Goal: Task Accomplishment & Management: Complete application form

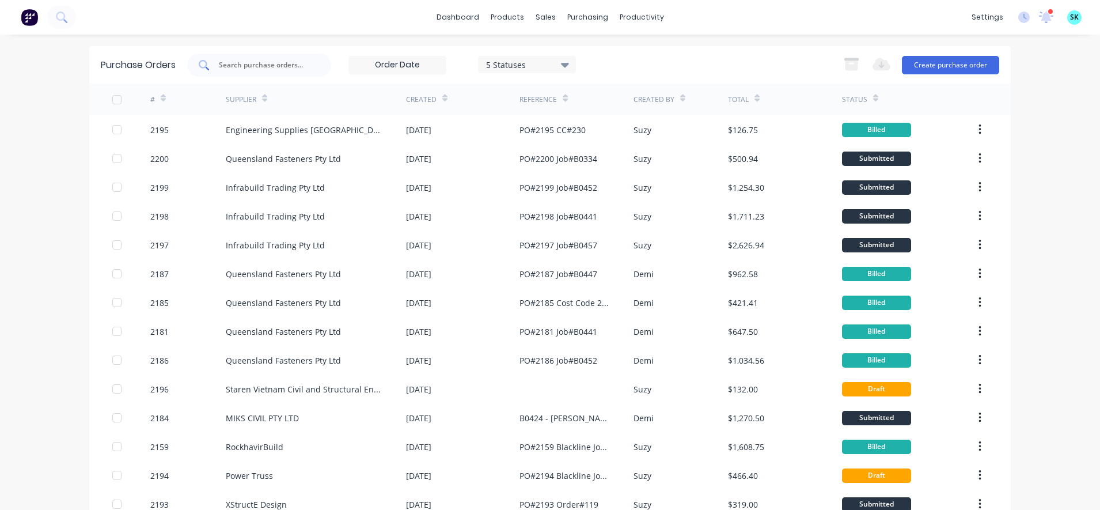
click at [255, 69] on input "text" at bounding box center [266, 65] width 96 height 12
click at [268, 66] on input "text" at bounding box center [266, 65] width 96 height 12
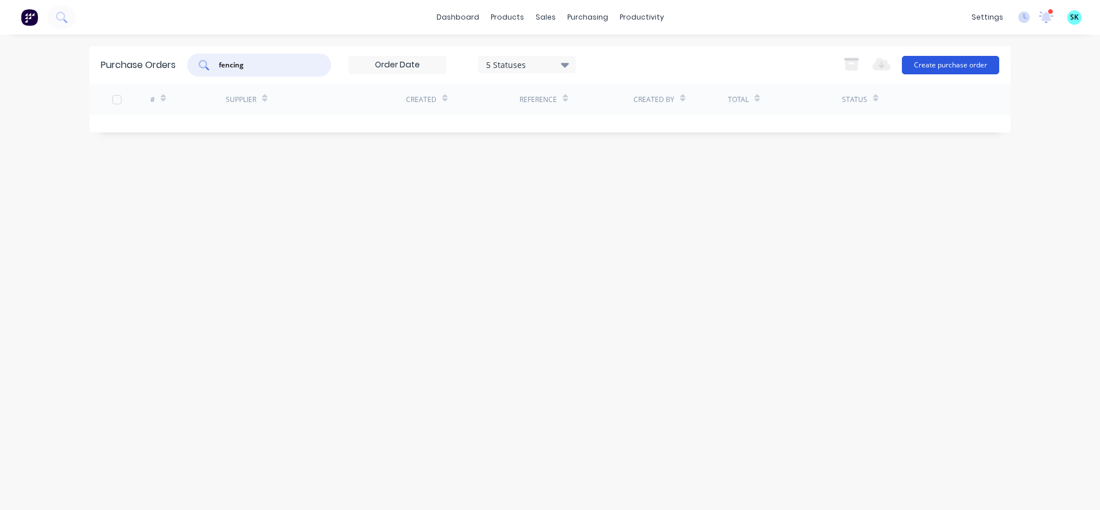
type input "fencing"
click at [929, 67] on button "Create purchase order" at bounding box center [950, 65] width 97 height 18
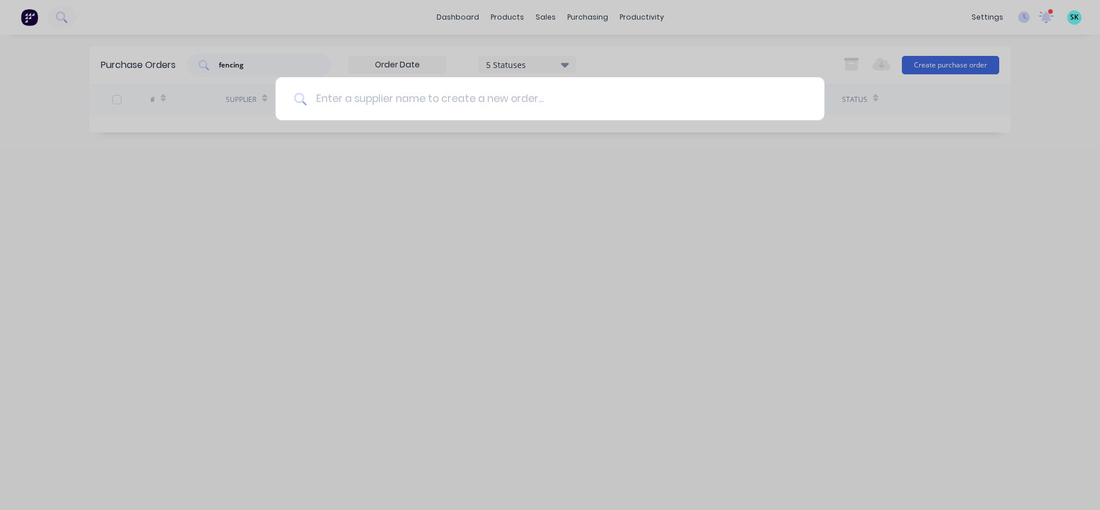
click at [429, 98] on input at bounding box center [555, 98] width 499 height 43
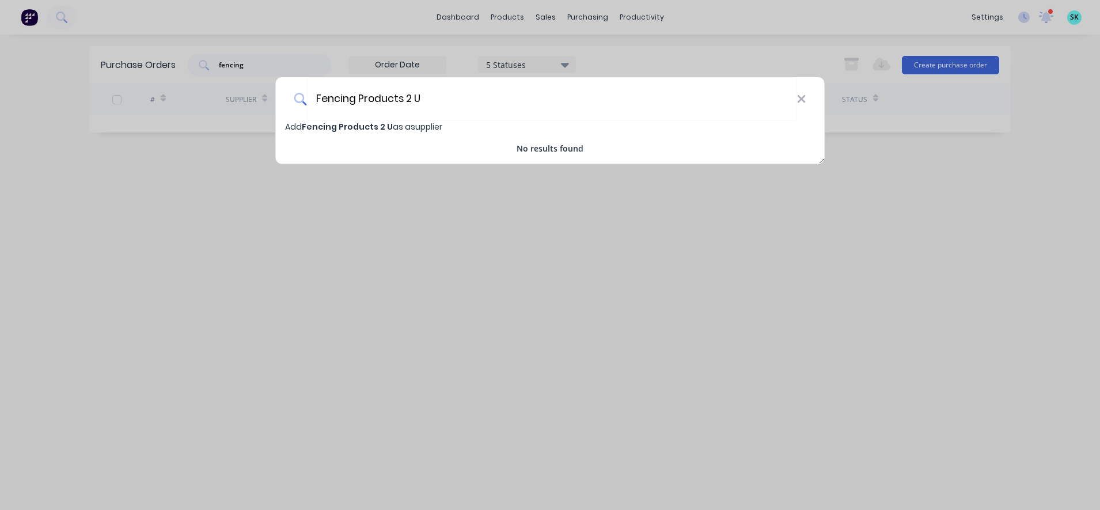
type input "Fencing Products 2 U"
click at [410, 133] on div "Add Fencing Products 2 U as a supplier No results found" at bounding box center [550, 137] width 549 height 34
click at [400, 127] on span "Add Fencing Products 2 U as a supplier" at bounding box center [363, 127] width 157 height 12
select select "AU"
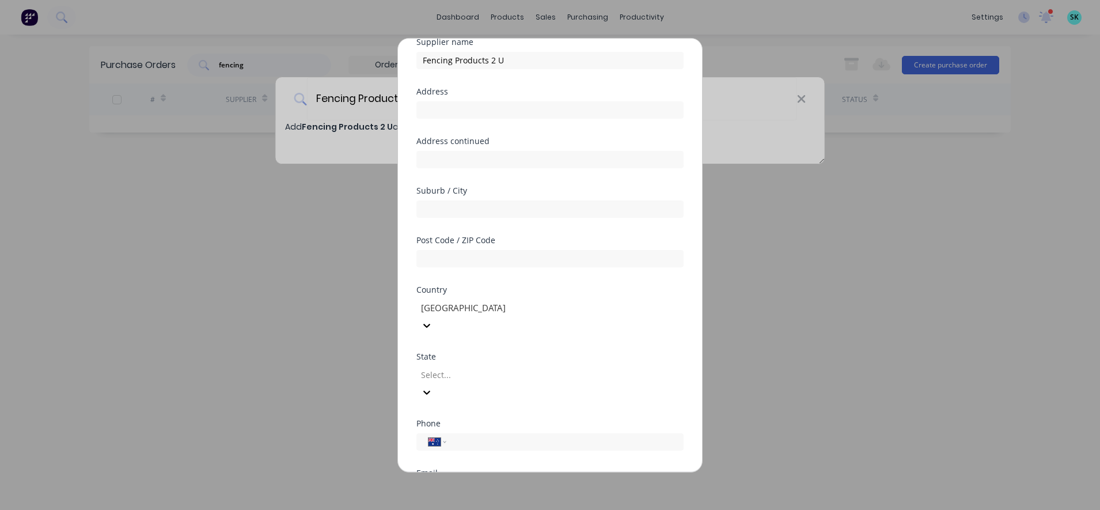
scroll to position [179, 0]
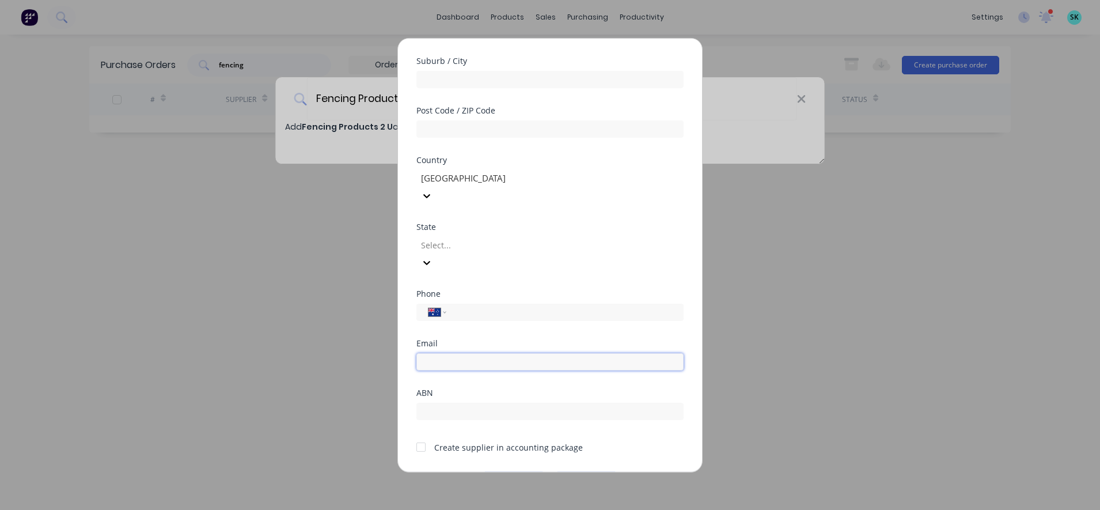
click at [462, 353] on input "email" at bounding box center [549, 361] width 267 height 17
paste input "[EMAIL_ADDRESS][DOMAIN_NAME]"
type input "[EMAIL_ADDRESS][DOMAIN_NAME]"
click at [456, 402] on input "text" at bounding box center [549, 410] width 267 height 17
paste input "91 601 396 883"
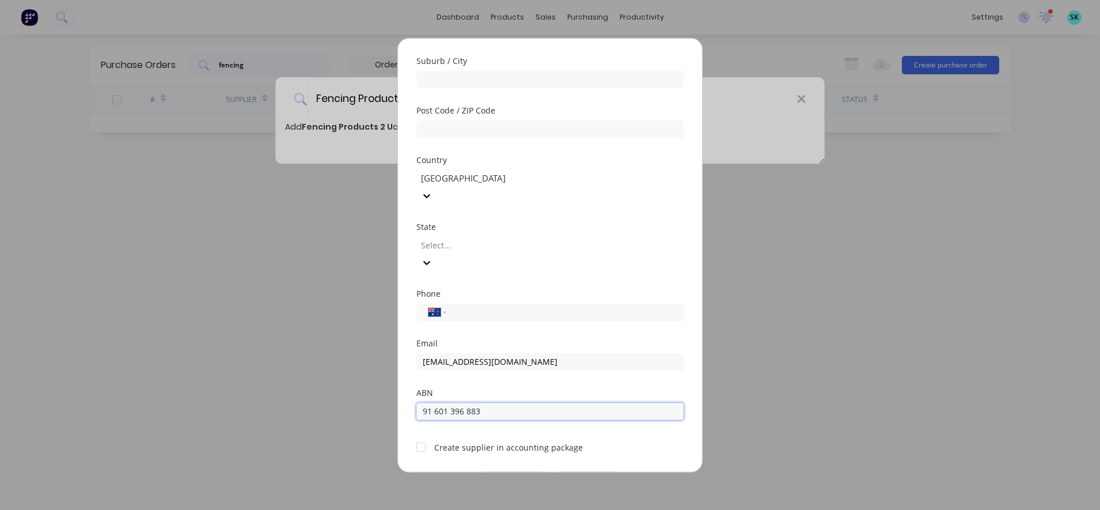
click at [468, 402] on input "91 601 396 883" at bounding box center [549, 410] width 267 height 17
click at [452, 402] on input "91 601 396883" at bounding box center [549, 410] width 267 height 17
click at [436, 402] on input "91 601396883" at bounding box center [549, 410] width 267 height 17
type input "91601396883"
click at [499, 471] on button "Save" at bounding box center [513, 480] width 63 height 18
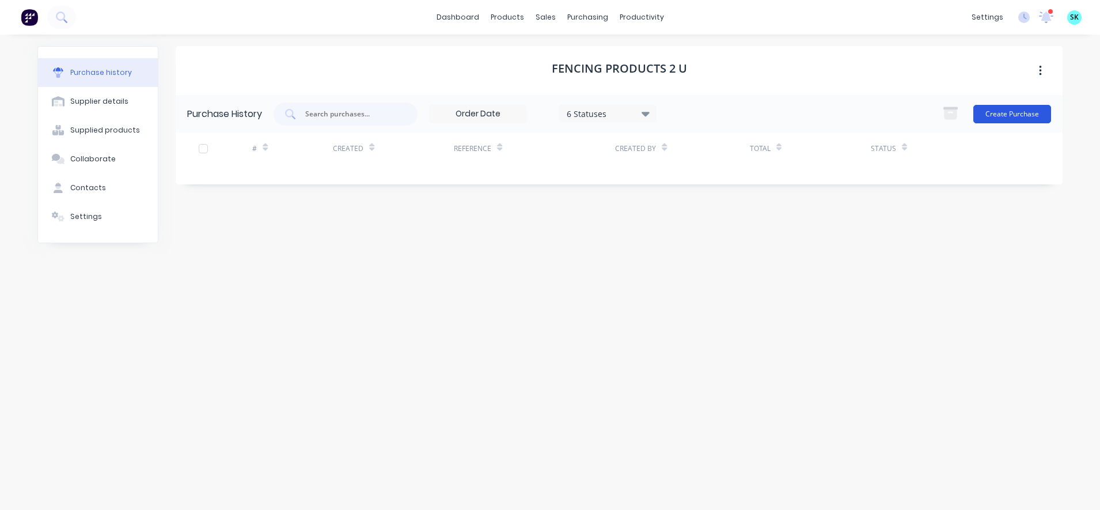
click at [999, 113] on button "Create Purchase" at bounding box center [1012, 114] width 78 height 18
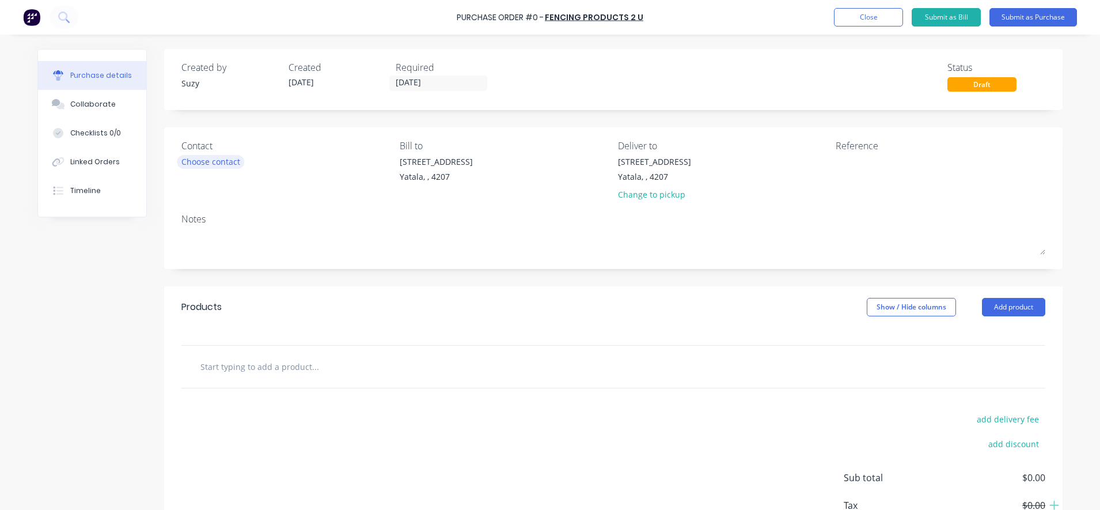
click at [223, 166] on div "Choose contact" at bounding box center [210, 162] width 59 height 12
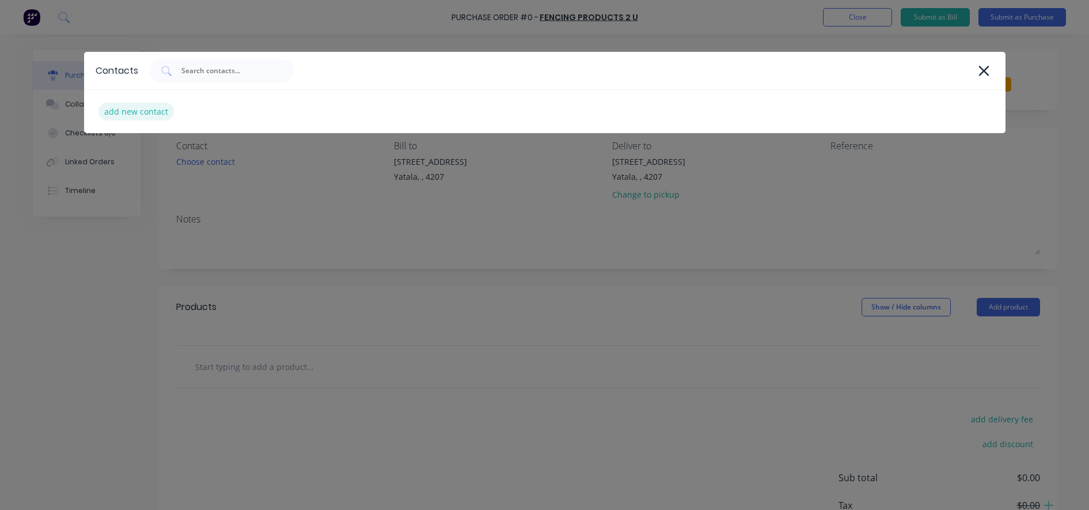
click at [132, 115] on div "add new contact" at bounding box center [135, 112] width 75 height 18
select select "AU"
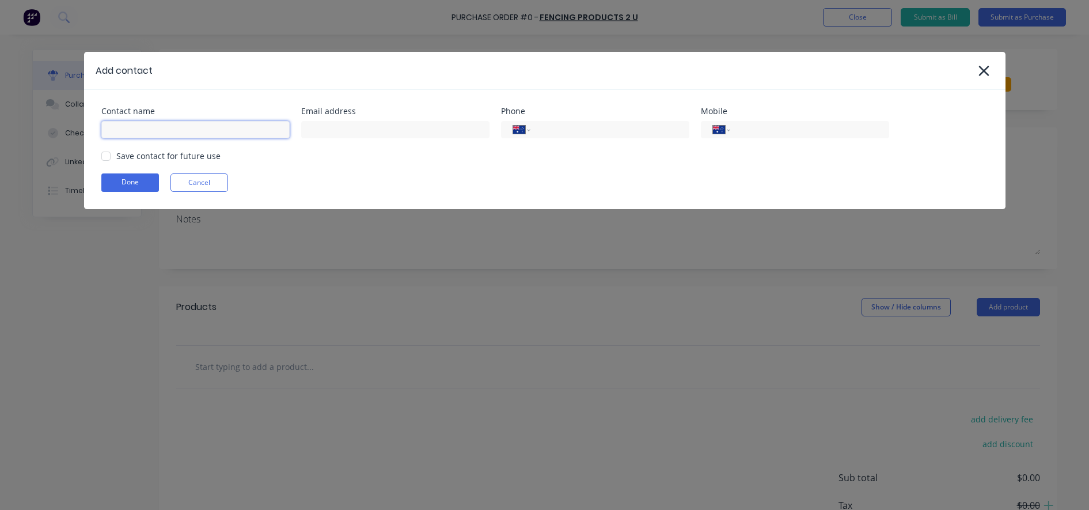
click at [134, 132] on input at bounding box center [195, 129] width 188 height 17
type input "[PERSON_NAME]"
paste input "91 601 396 883"
type input "9"
click at [358, 127] on input at bounding box center [395, 129] width 188 height 17
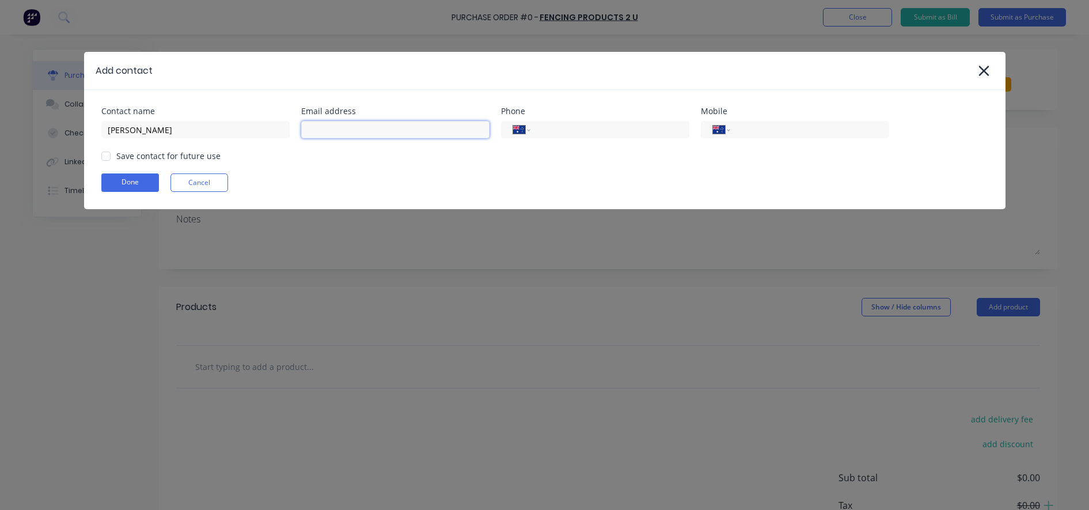
paste input "[EMAIL_ADDRESS][DOMAIN_NAME]"
type input "[EMAIL_ADDRESS][DOMAIN_NAME]"
click at [527, 161] on div "Save contact for future use" at bounding box center [544, 156] width 887 height 12
click at [113, 154] on div at bounding box center [105, 156] width 23 height 23
click at [121, 178] on button "Done" at bounding box center [130, 182] width 58 height 18
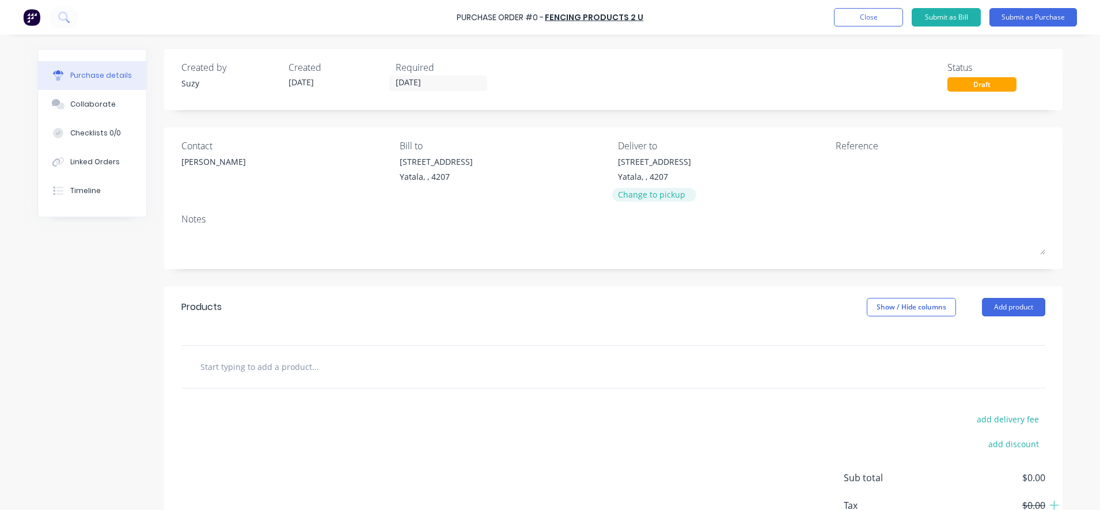
click at [618, 192] on div "Change to pickup" at bounding box center [654, 194] width 73 height 12
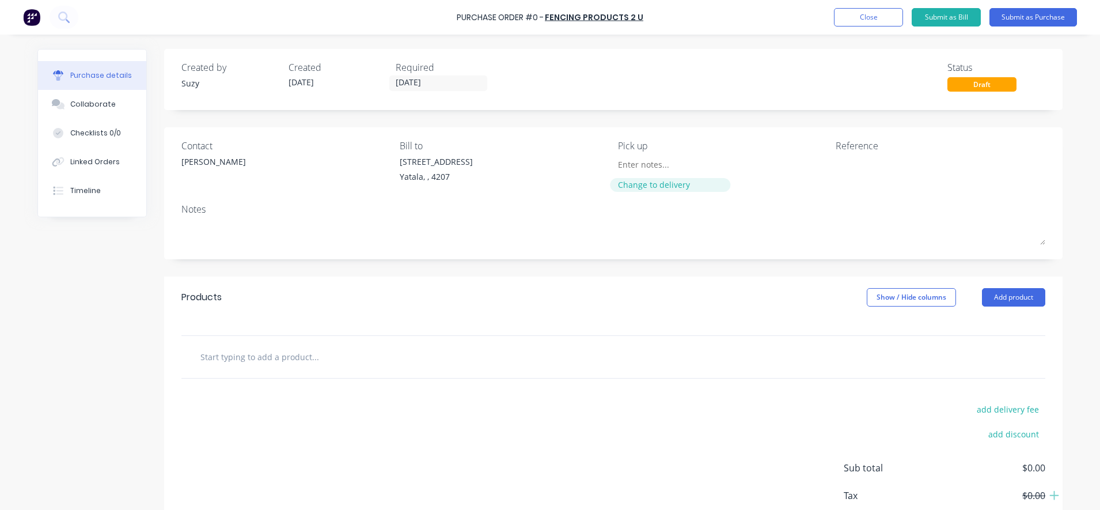
click at [619, 188] on div "Change to delivery" at bounding box center [670, 185] width 105 height 12
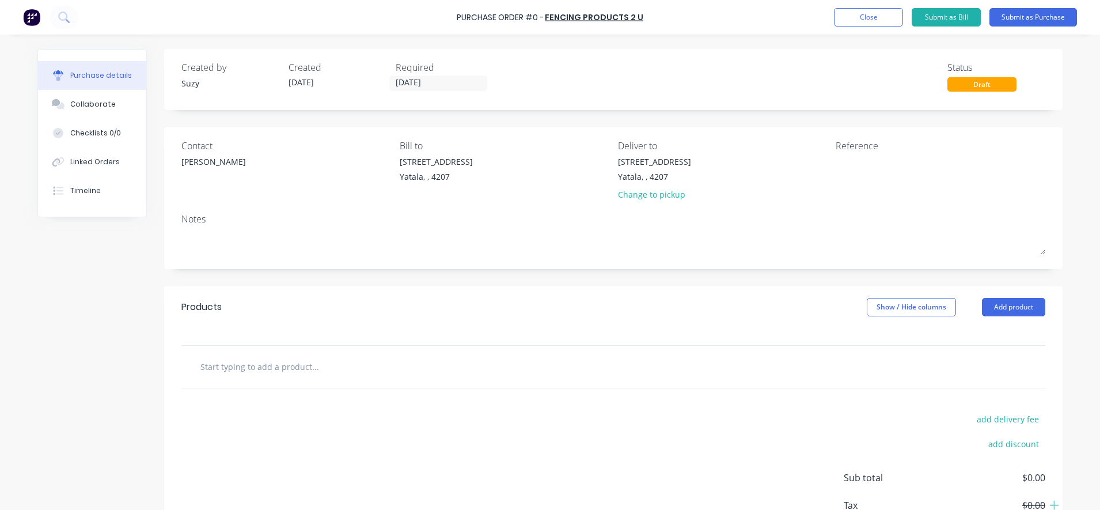
click at [279, 369] on input "text" at bounding box center [315, 366] width 230 height 23
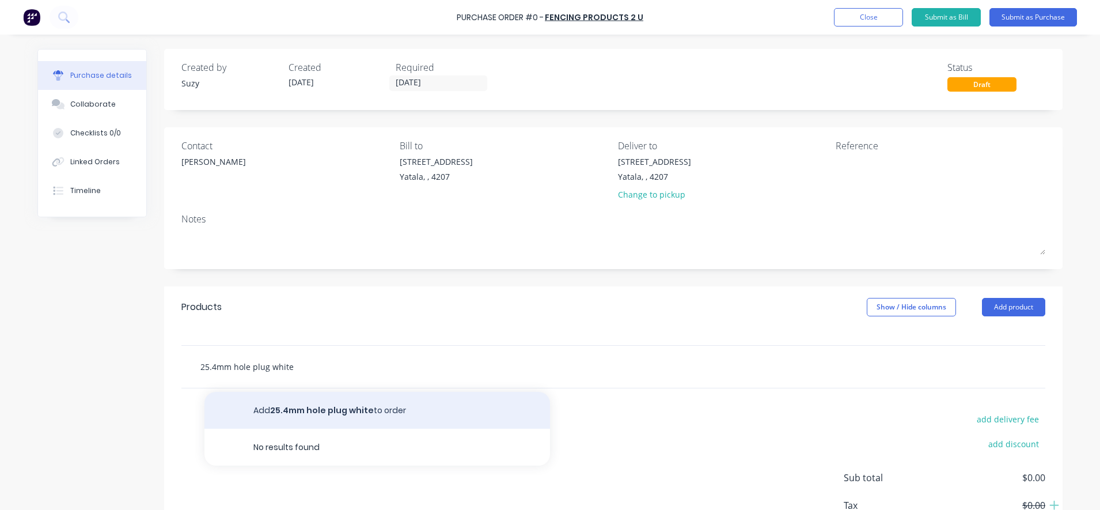
type input "25.4mm hole plug white"
click at [343, 399] on button "Add 25.4mm hole plug white to order" at bounding box center [377, 410] width 346 height 37
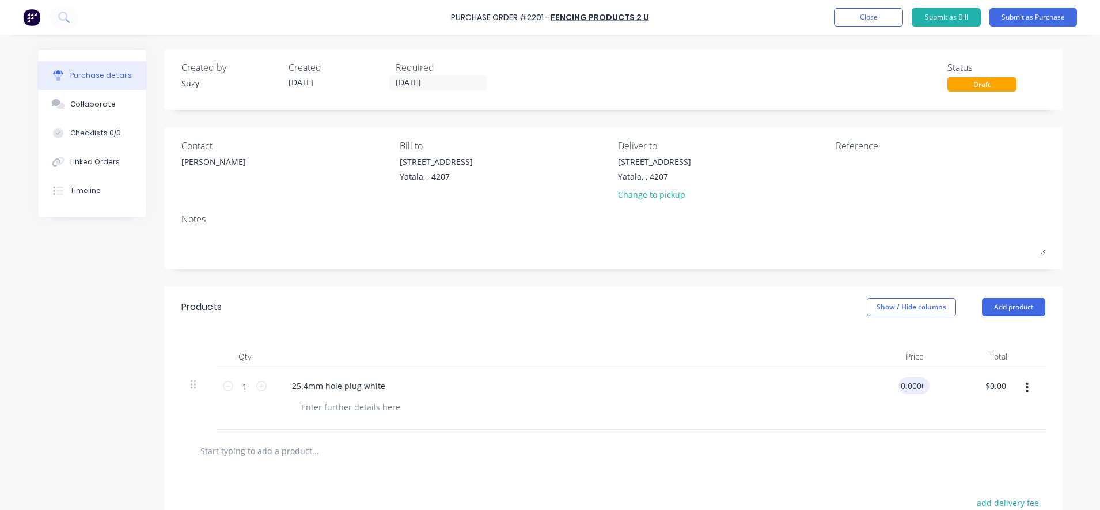
click at [911, 389] on input "0.0000" at bounding box center [912, 385] width 26 height 17
click at [921, 383] on div "$0.00 00" at bounding box center [919, 385] width 21 height 17
type input "0"
click at [918, 388] on input "0" at bounding box center [912, 385] width 26 height 17
type input "$0.45"
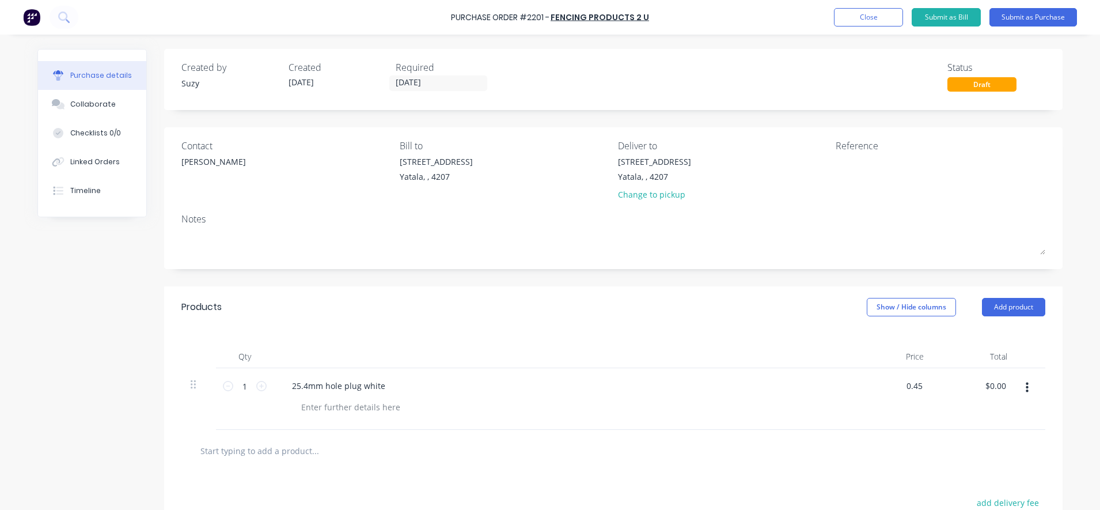
type input "$0.45"
click at [904, 445] on div at bounding box center [614, 450] width 846 height 23
click at [248, 392] on input "1" at bounding box center [244, 385] width 23 height 17
type input "10"
type input "$4.50"
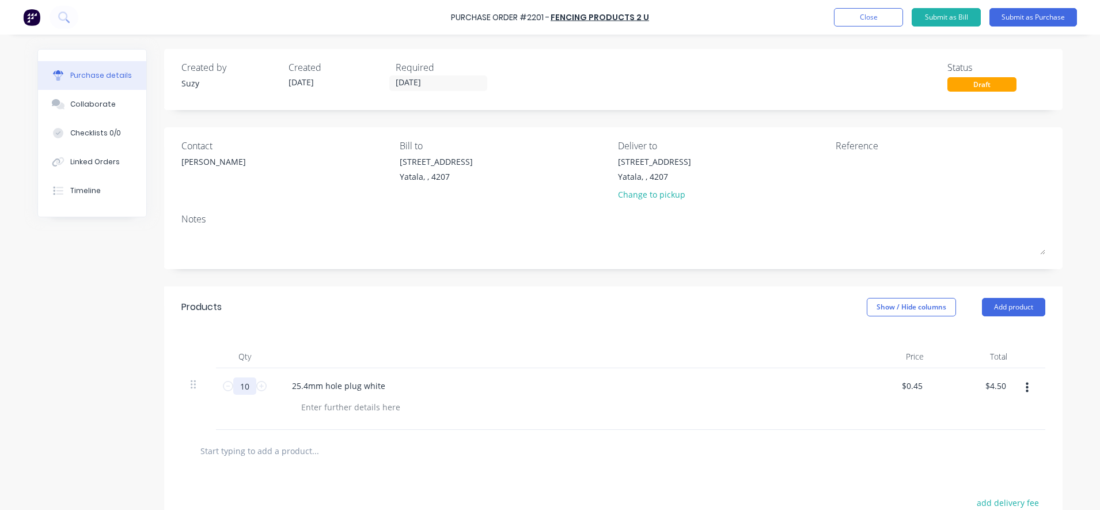
type input "100"
type input "$45.00"
type input "100"
click at [281, 454] on input "text" at bounding box center [315, 450] width 230 height 23
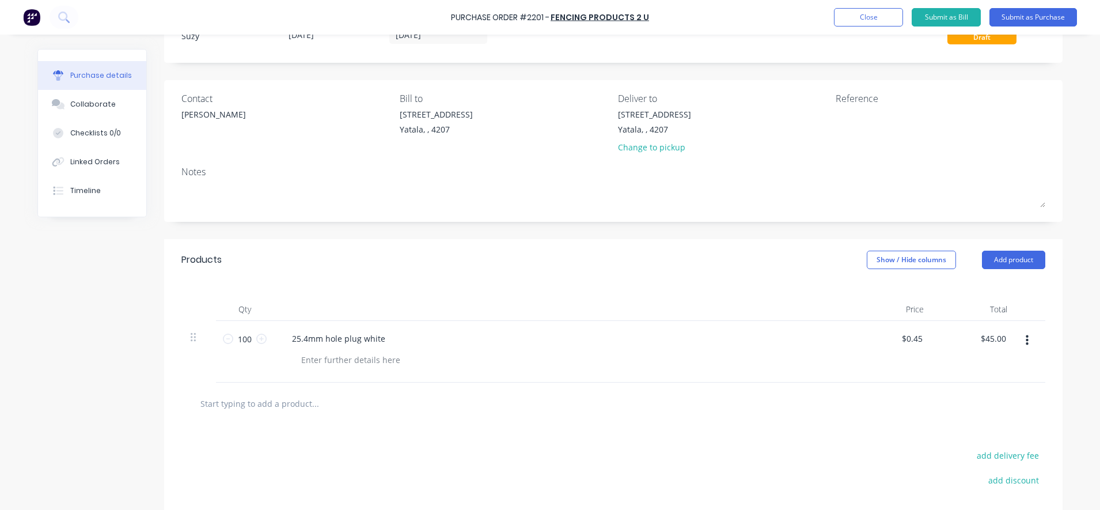
scroll to position [72, 0]
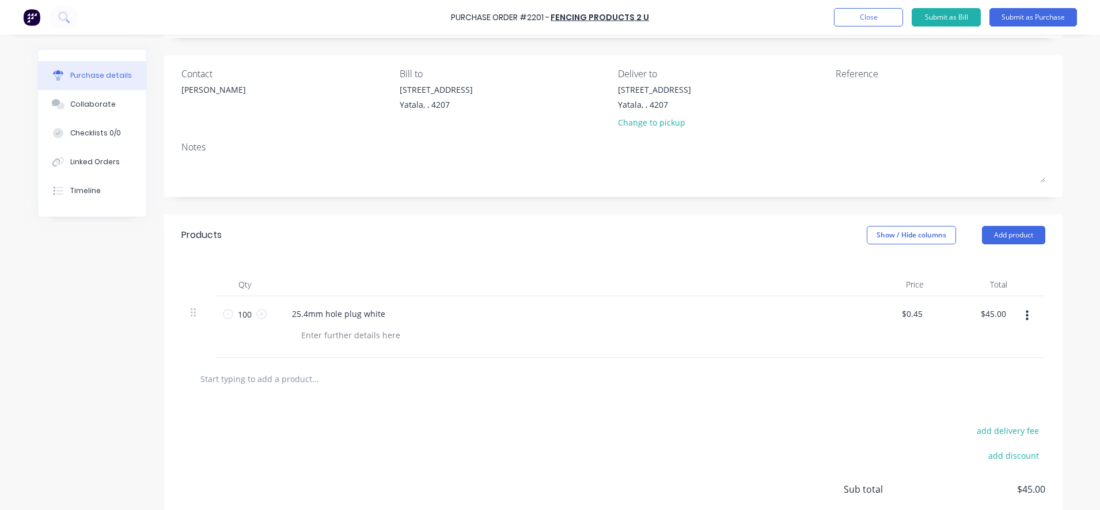
click at [208, 380] on input "text" at bounding box center [315, 378] width 230 height 23
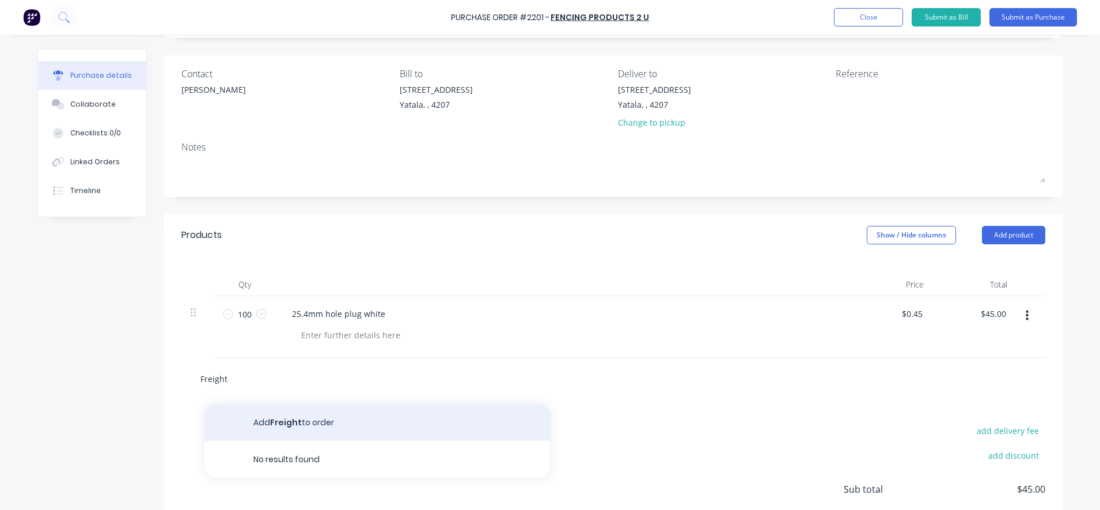
type input "Freight"
click at [251, 422] on button "Add Freight to order" at bounding box center [377, 422] width 346 height 37
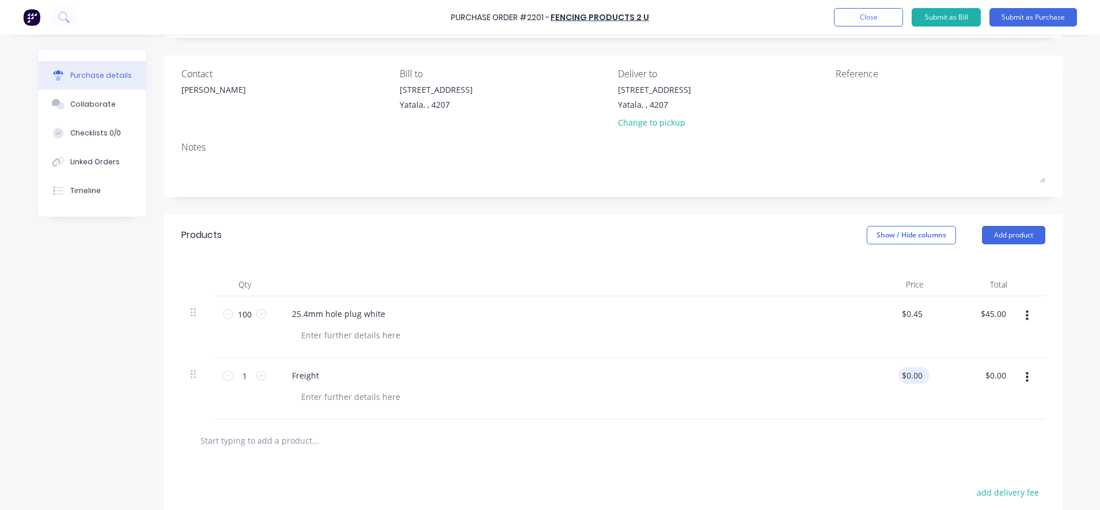
click at [920, 378] on div "$0.00 $0.00" at bounding box center [914, 375] width 31 height 17
click at [914, 373] on input "0.00" at bounding box center [912, 375] width 26 height 17
drag, startPoint x: 919, startPoint y: 376, endPoint x: 900, endPoint y: 386, distance: 21.9
click at [900, 386] on div "0.00 0.00" at bounding box center [892, 389] width 84 height 62
type input "$11.50"
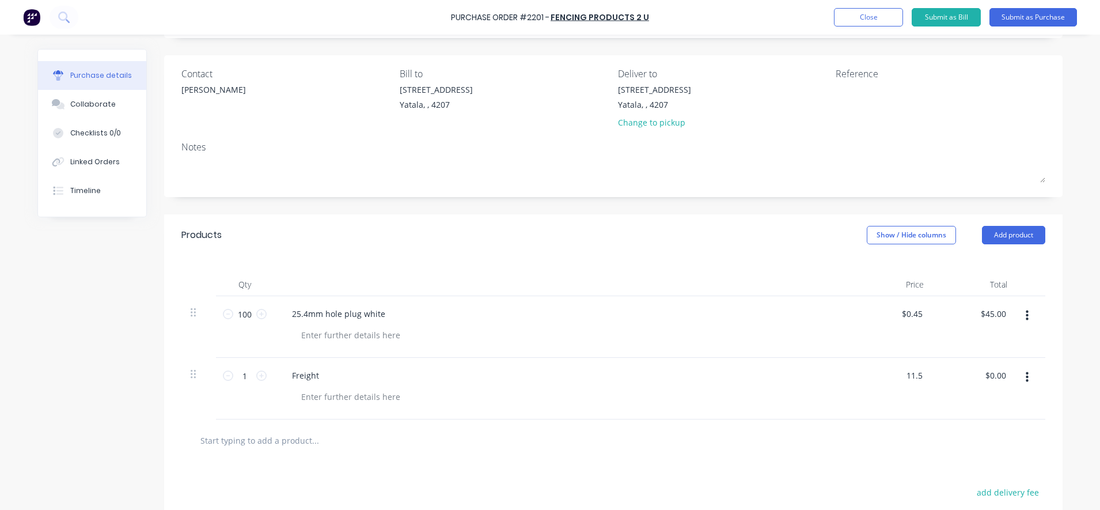
type input "$11.50"
click at [897, 386] on div "$11.50 11.5" at bounding box center [892, 389] width 84 height 62
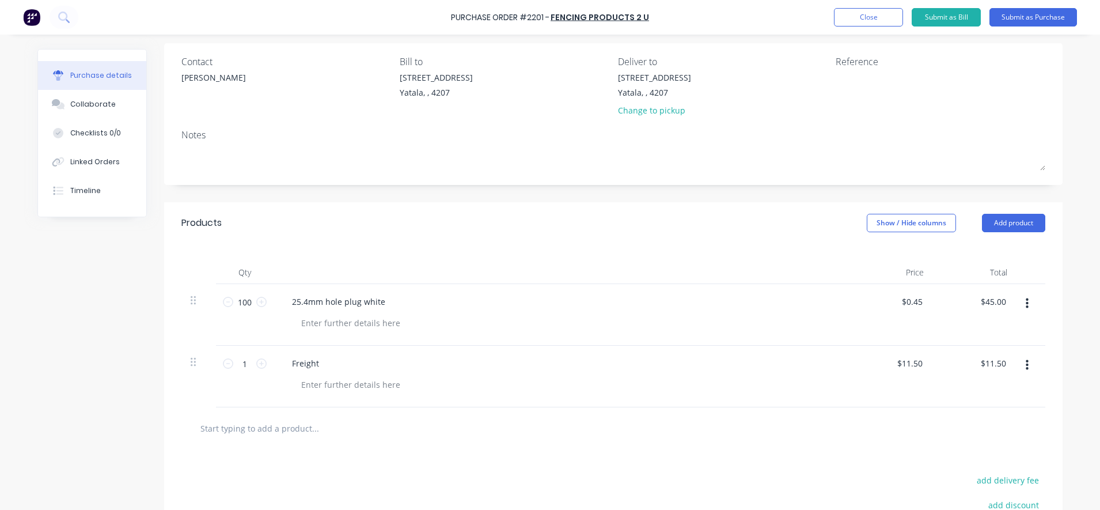
scroll to position [0, 0]
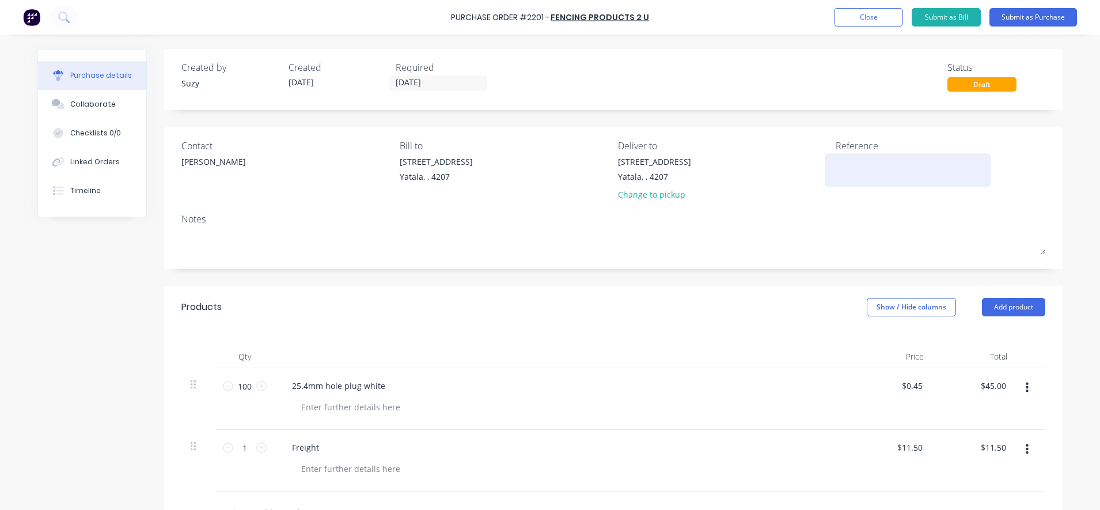
click at [886, 179] on textarea at bounding box center [908, 169] width 144 height 26
type textarea "CC"
type textarea "x"
type textarea "CC#"
type textarea "x"
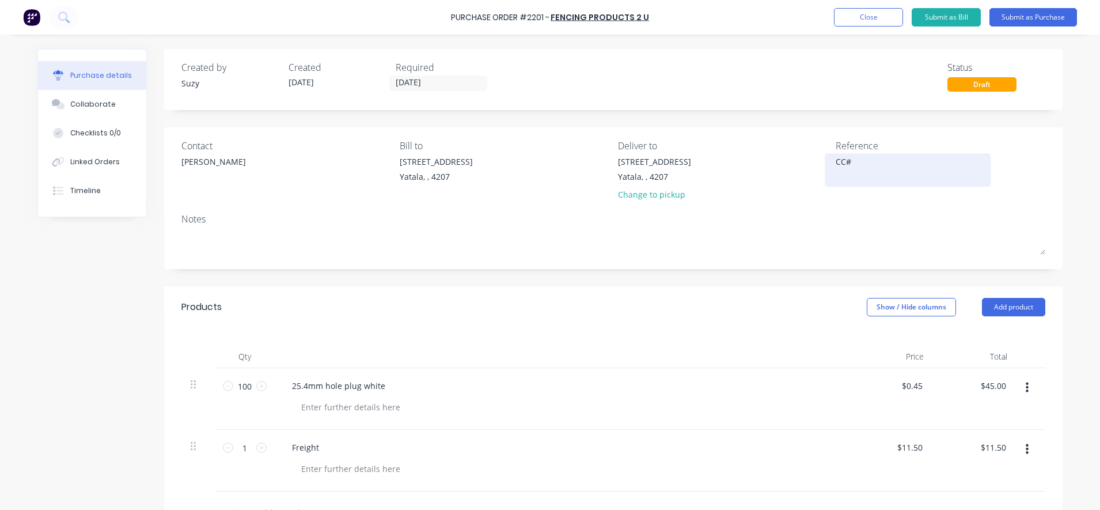
type textarea "CC#2"
type textarea "x"
type textarea "CC#23"
type textarea "x"
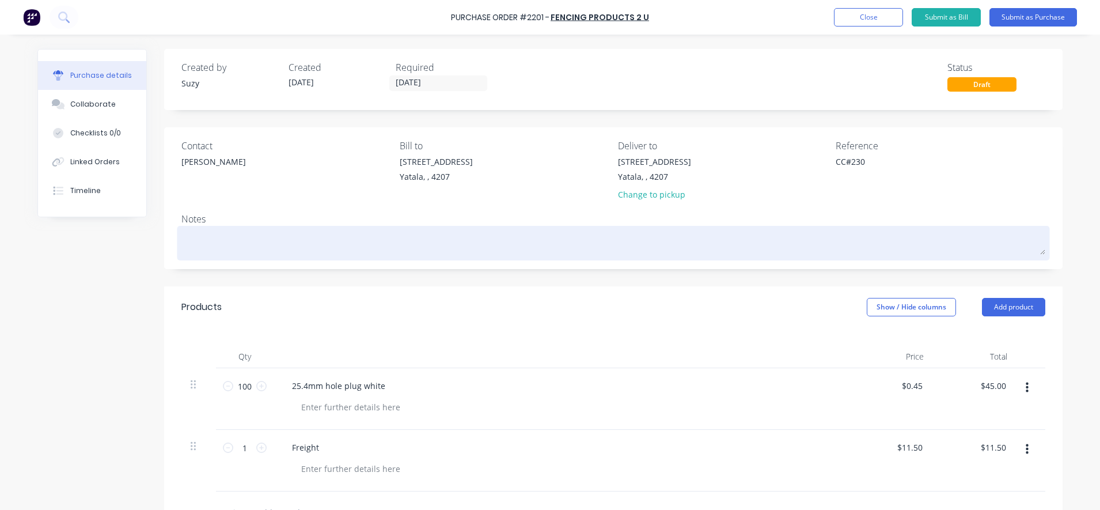
type textarea "CC#230"
type textarea "x"
click at [806, 253] on textarea at bounding box center [613, 242] width 864 height 26
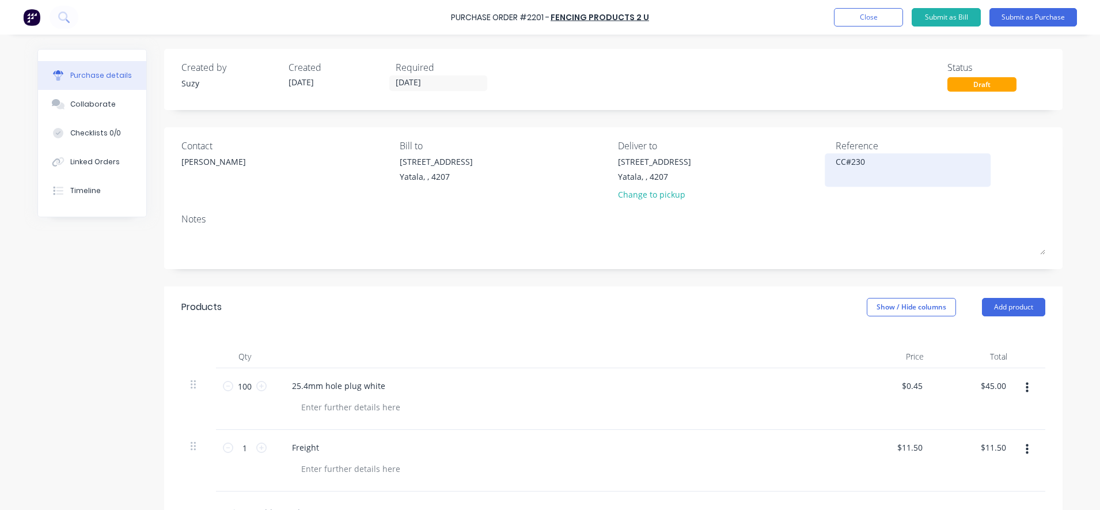
click at [866, 157] on textarea "CC#230" at bounding box center [908, 169] width 144 height 26
type textarea "CC#230 Workshop"
click at [1034, 15] on button "Submit as Purchase" at bounding box center [1034, 17] width 88 height 18
type textarea "x"
type textarea "CC#230 Workshop"
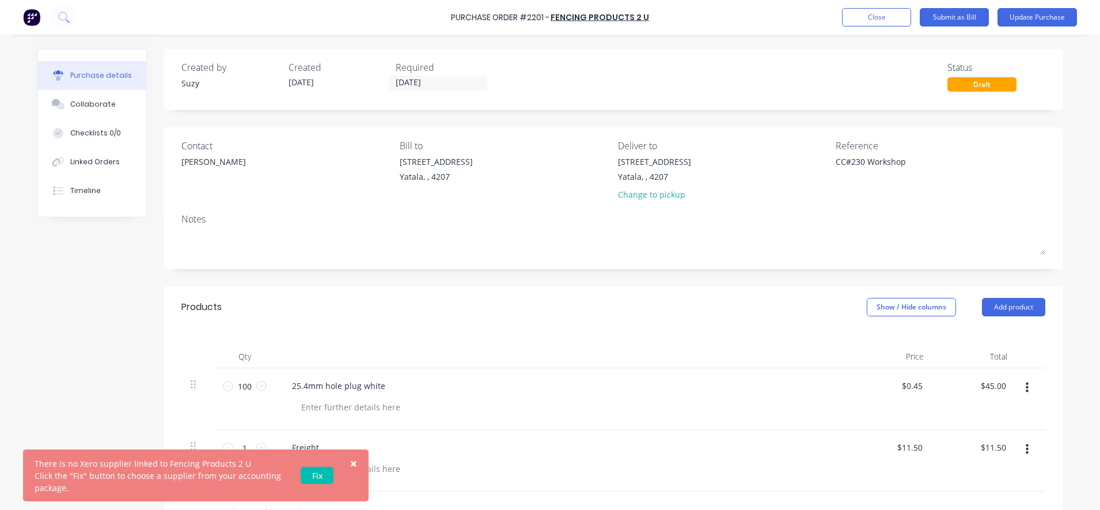
click at [176, 484] on div "There is no Xero supplier linked to Fencing Products 2 U Click the "Fix" button…" at bounding box center [159, 475] width 249 height 36
type textarea "x"
click at [314, 475] on link "Fix" at bounding box center [317, 475] width 33 height 17
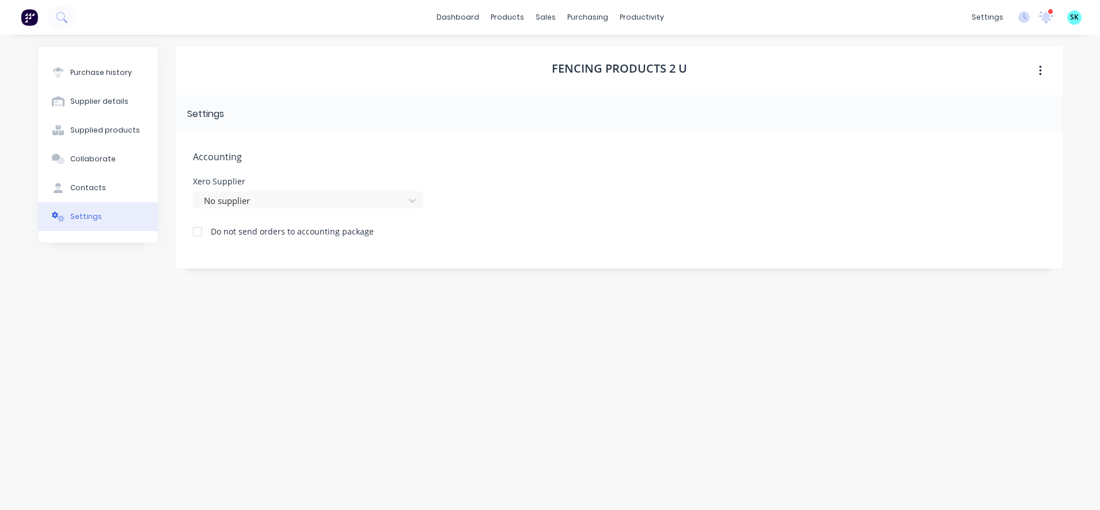
click at [197, 235] on div at bounding box center [197, 231] width 23 height 23
click at [102, 74] on div "Purchase history" at bounding box center [101, 72] width 62 height 10
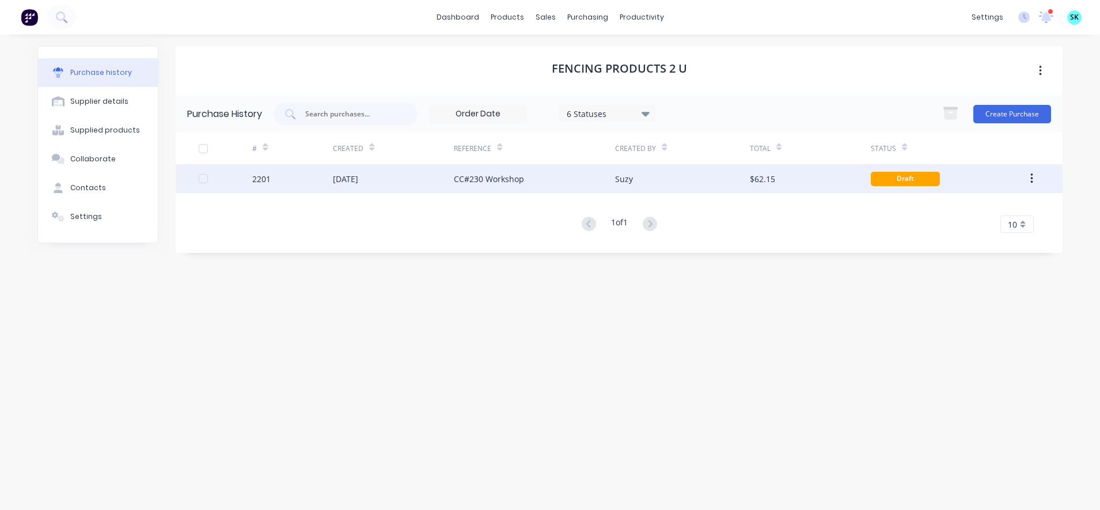
click at [821, 179] on div "$62.15" at bounding box center [810, 178] width 121 height 29
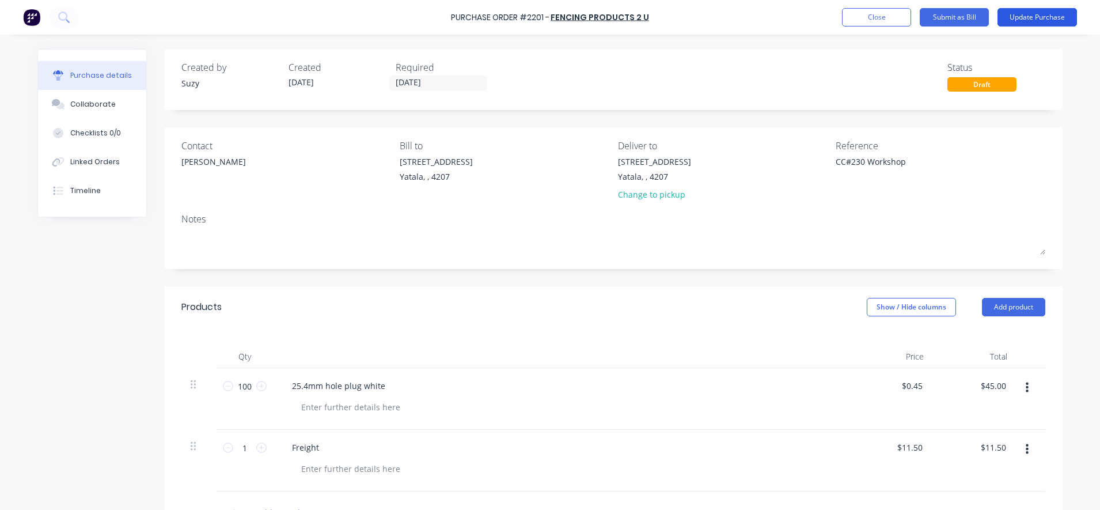
click at [1025, 12] on button "Update Purchase" at bounding box center [1037, 17] width 79 height 18
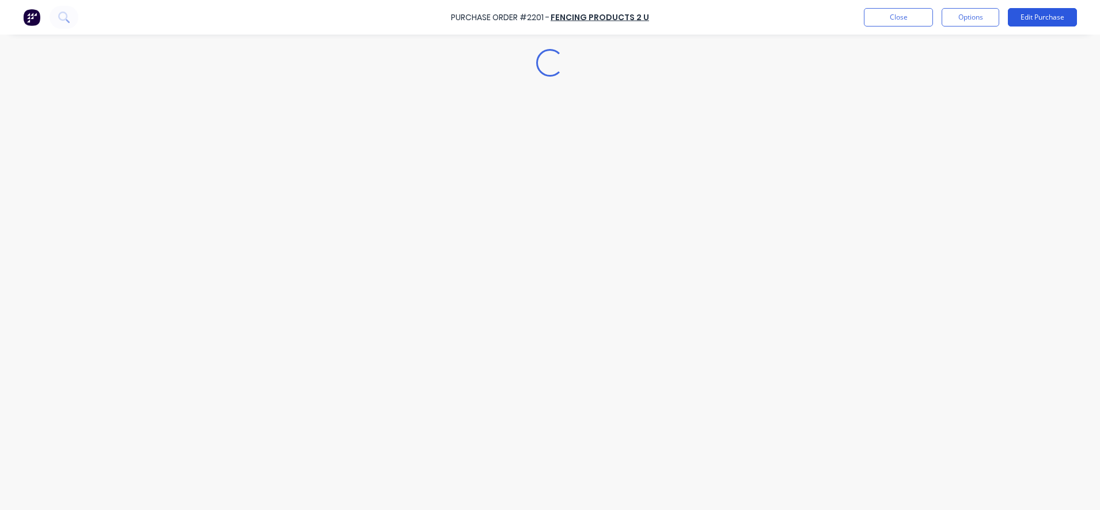
type textarea "x"
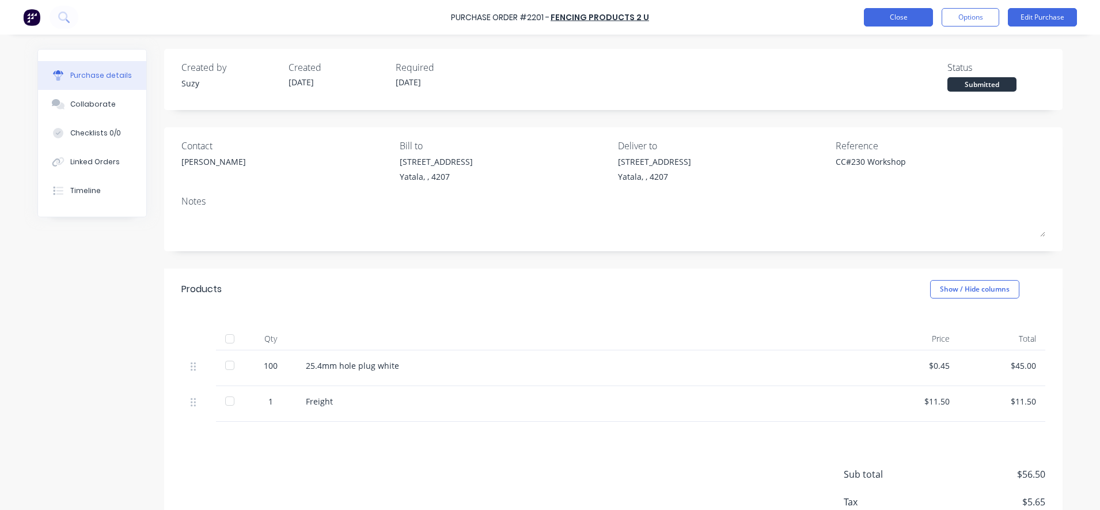
click at [876, 21] on button "Close" at bounding box center [898, 17] width 69 height 18
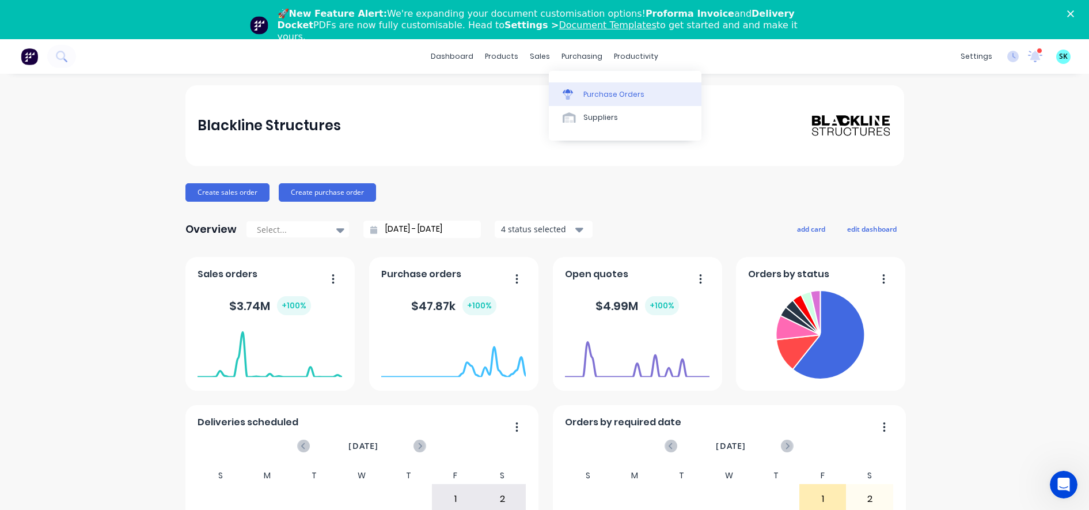
click at [570, 93] on icon at bounding box center [568, 91] width 10 height 4
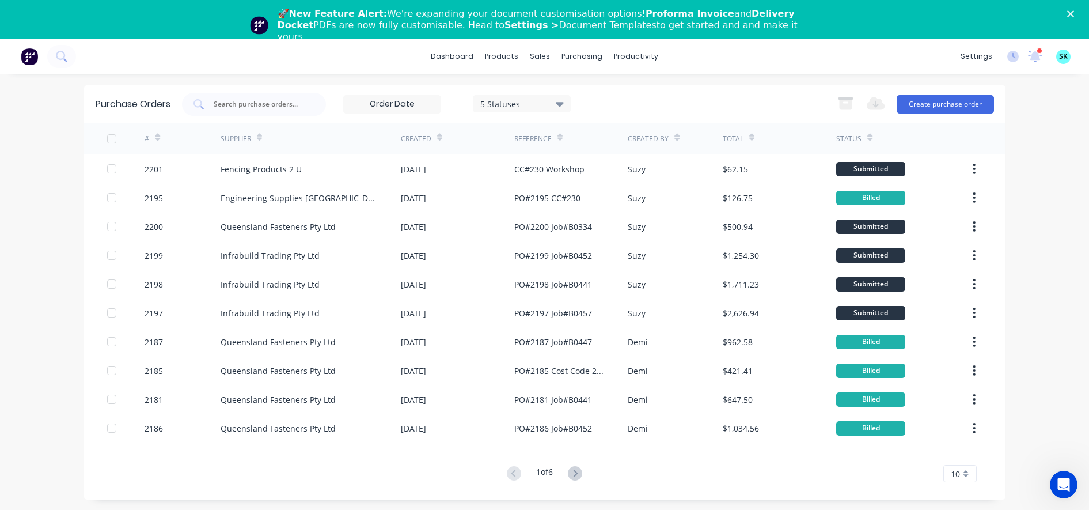
click at [960, 477] on div "10" at bounding box center [959, 473] width 33 height 17
click at [960, 460] on div "35" at bounding box center [960, 454] width 32 height 20
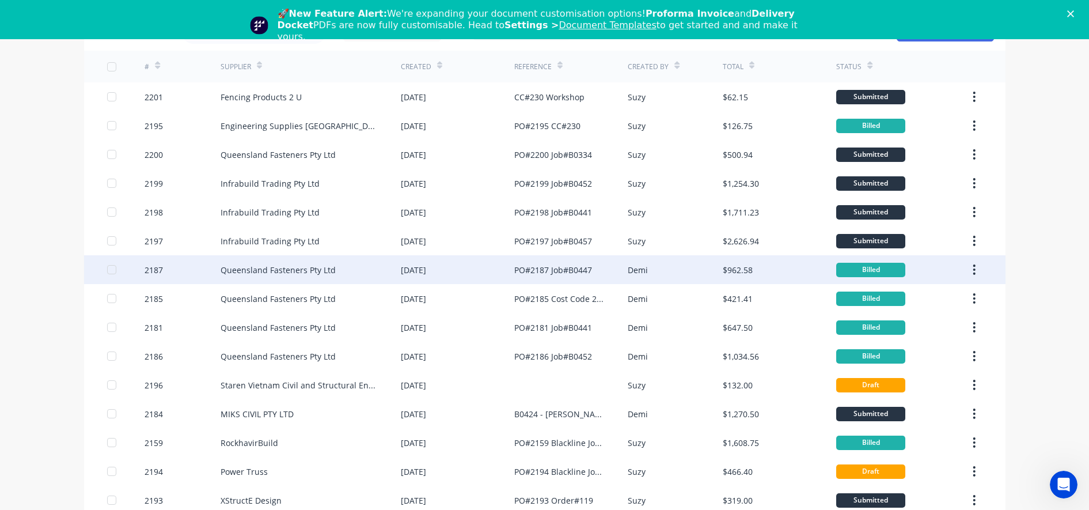
scroll to position [144, 0]
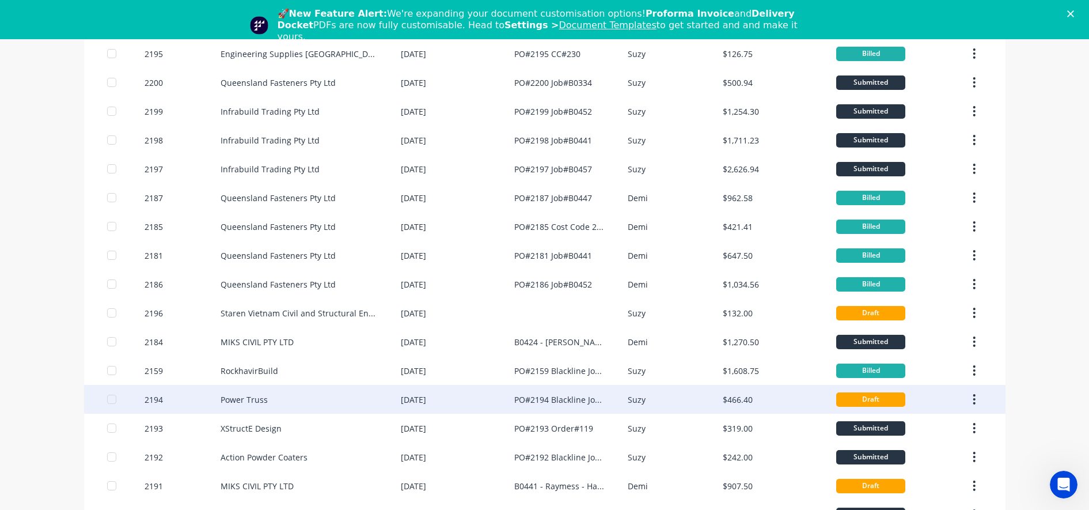
click at [296, 395] on div "Power Truss" at bounding box center [311, 399] width 180 height 29
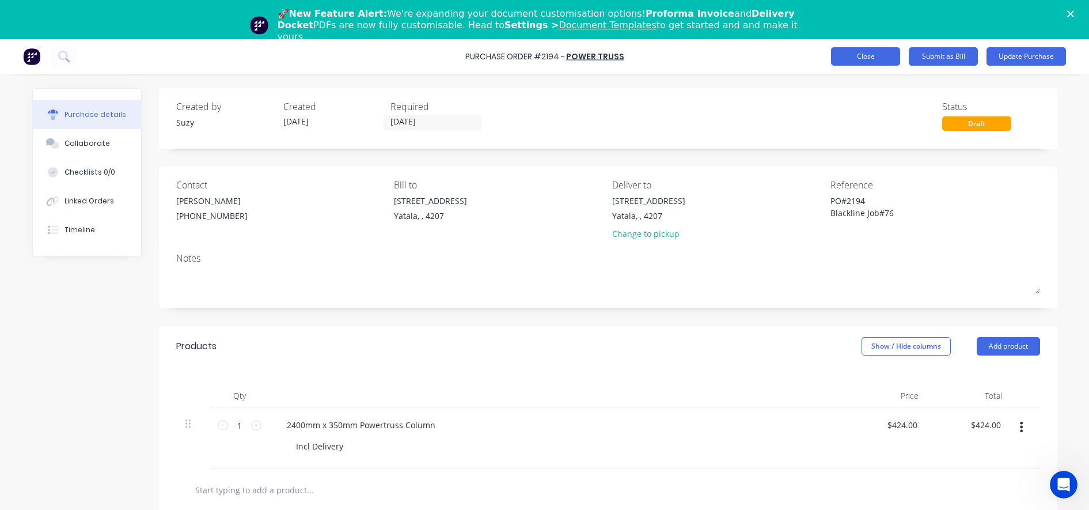
type textarea "x"
click at [880, 50] on button "Close" at bounding box center [865, 56] width 69 height 18
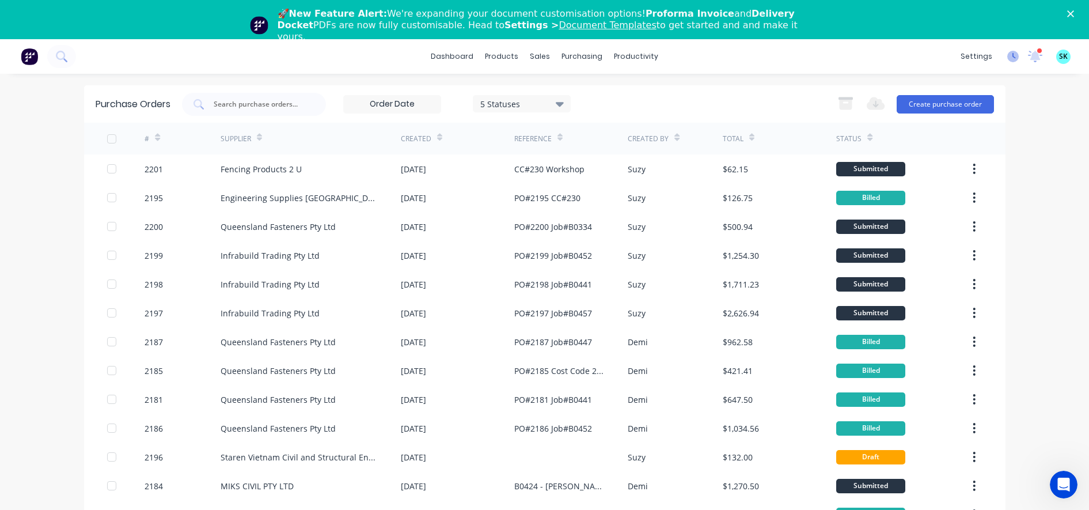
click at [1007, 55] on icon at bounding box center [1013, 57] width 12 height 12
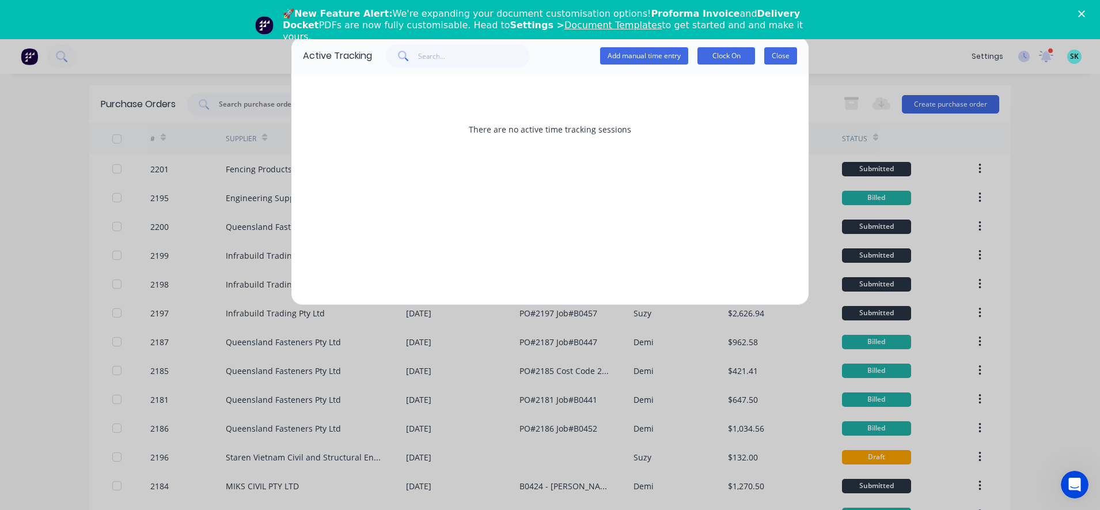
click at [783, 60] on button "Close" at bounding box center [780, 55] width 33 height 17
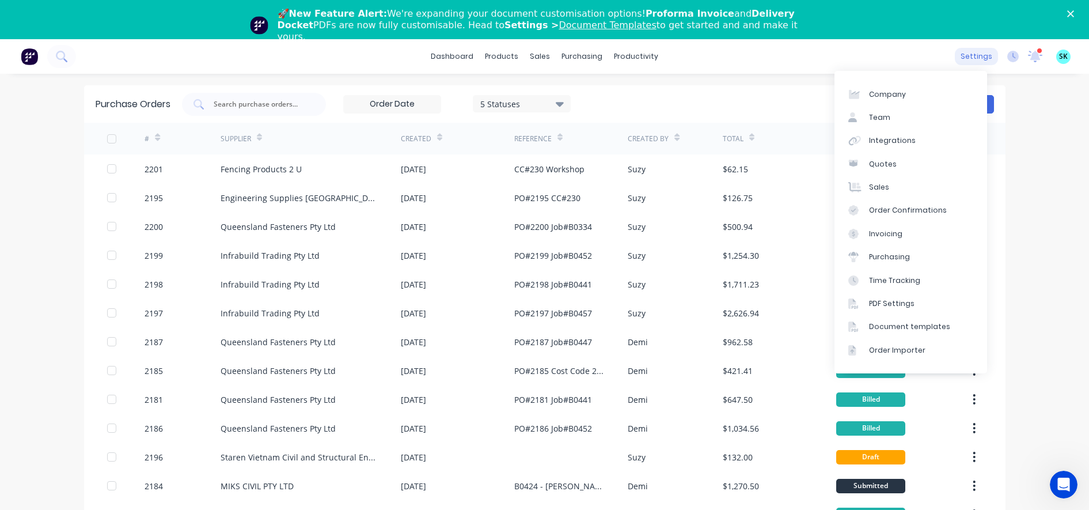
click at [967, 65] on div "settings" at bounding box center [976, 56] width 43 height 17
click at [921, 261] on link "Purchasing" at bounding box center [911, 256] width 153 height 23
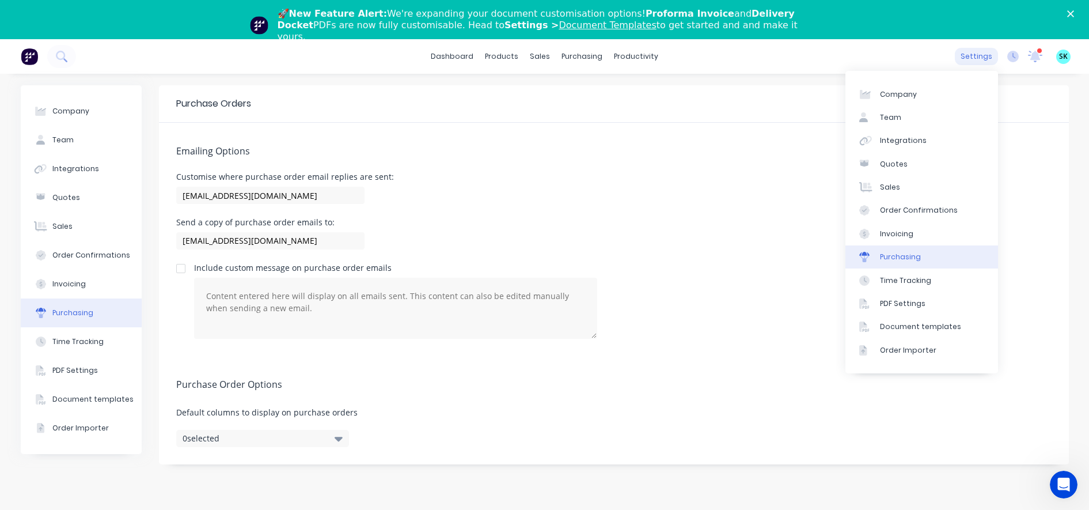
click at [970, 63] on div "settings" at bounding box center [976, 56] width 43 height 17
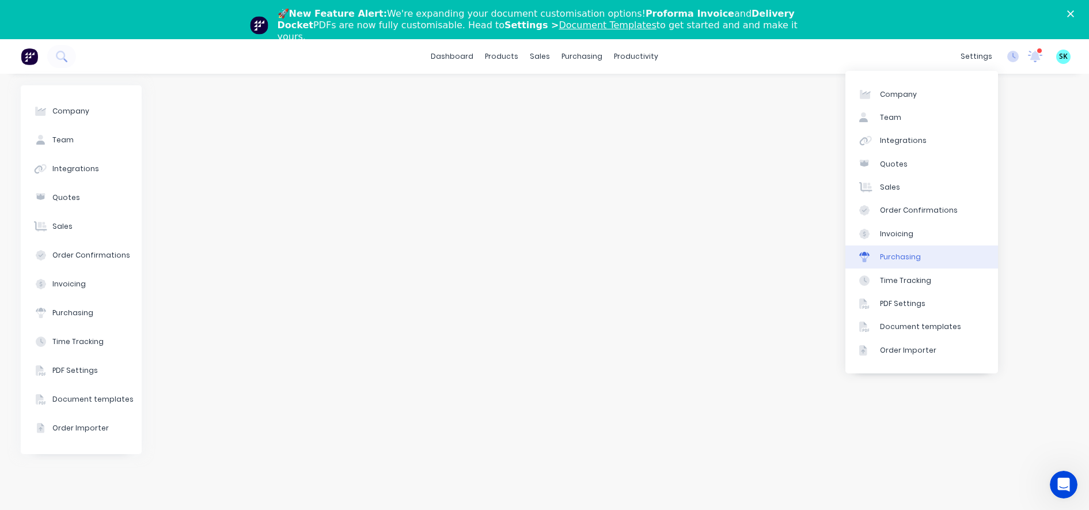
click at [888, 256] on div "Purchasing" at bounding box center [900, 257] width 41 height 10
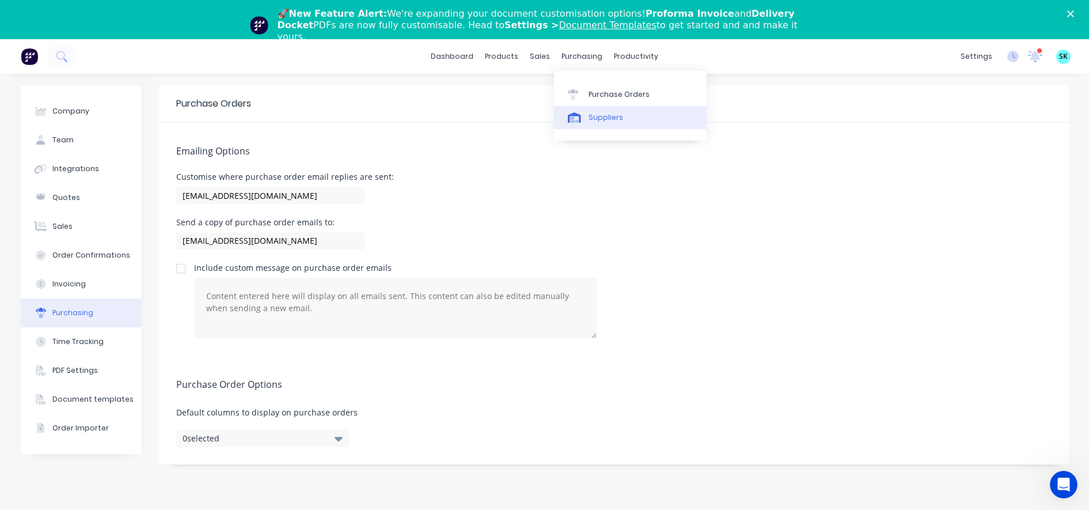
click at [602, 119] on div "Suppliers" at bounding box center [606, 117] width 35 height 10
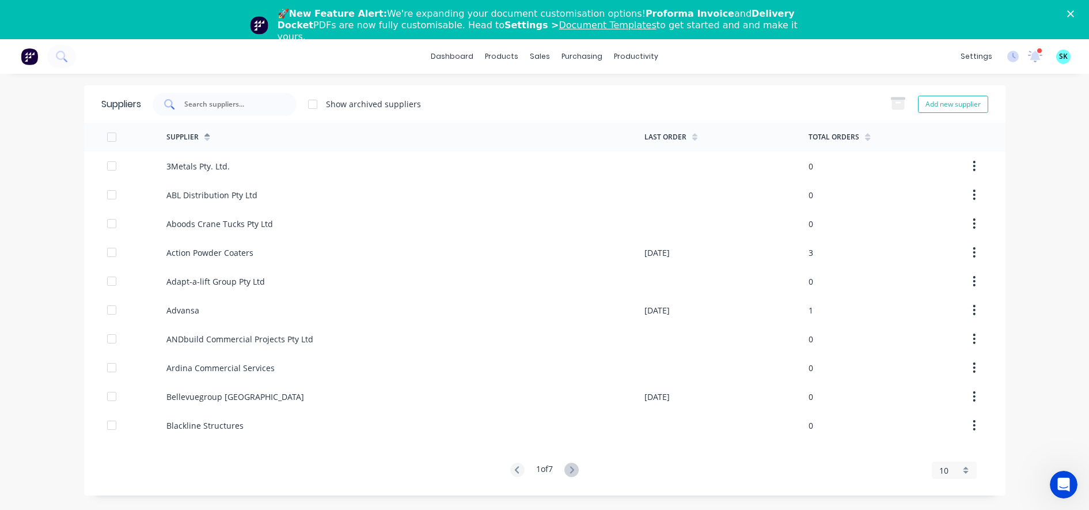
click at [254, 106] on input "text" at bounding box center [231, 104] width 96 height 12
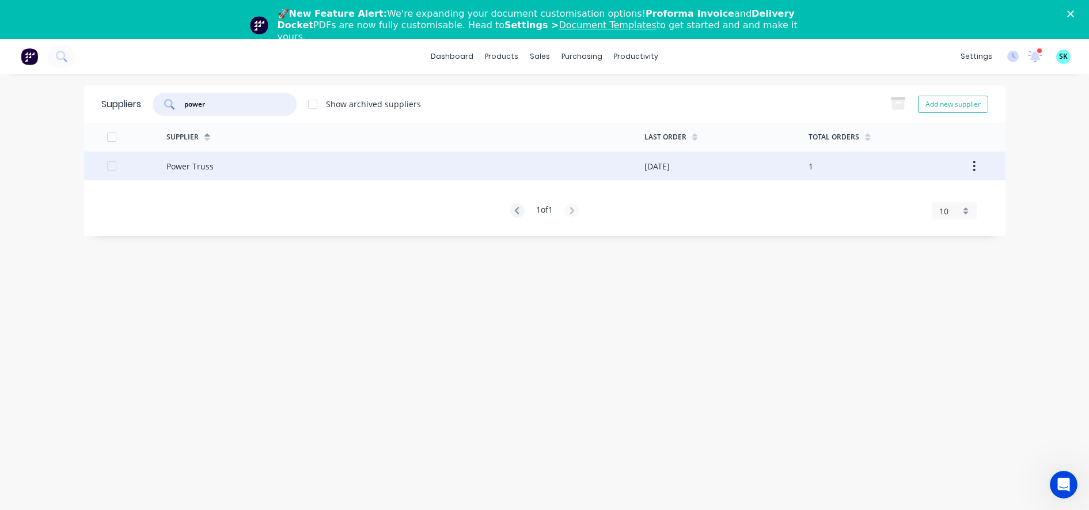
type input "power"
click at [977, 167] on button "button" at bounding box center [974, 166] width 27 height 21
click at [188, 170] on div "Power Truss" at bounding box center [189, 166] width 47 height 12
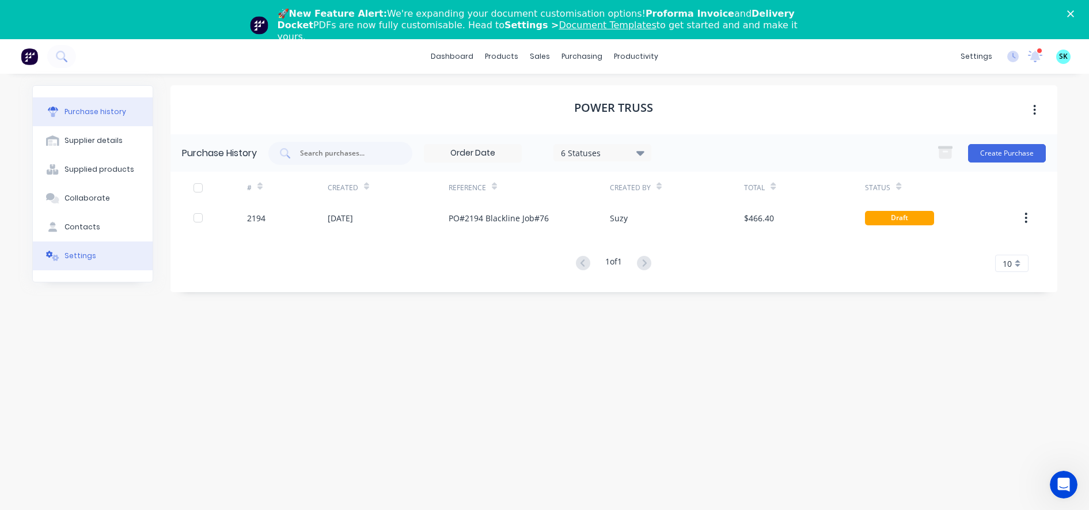
click at [73, 251] on div "Settings" at bounding box center [81, 256] width 32 height 10
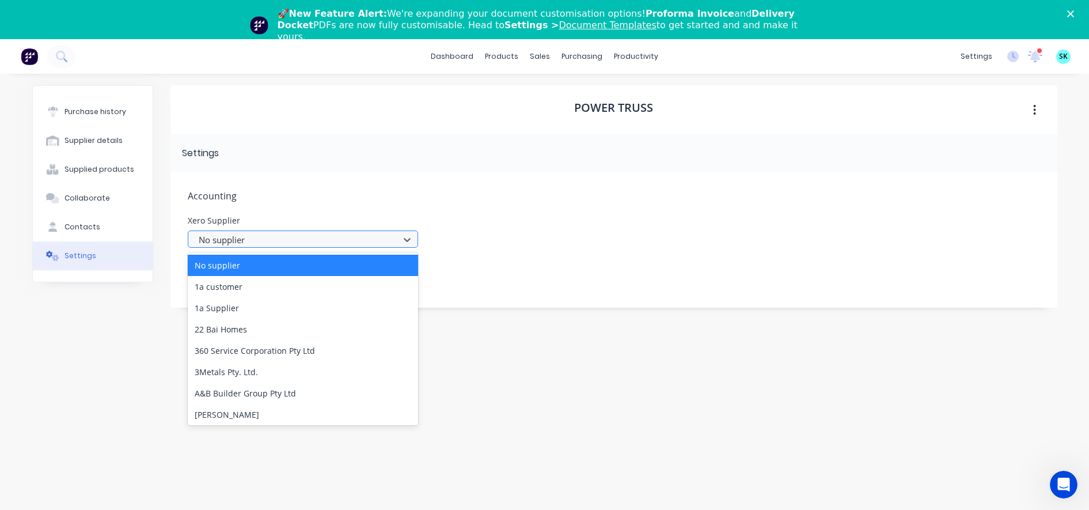
click at [258, 236] on div at bounding box center [296, 240] width 196 height 14
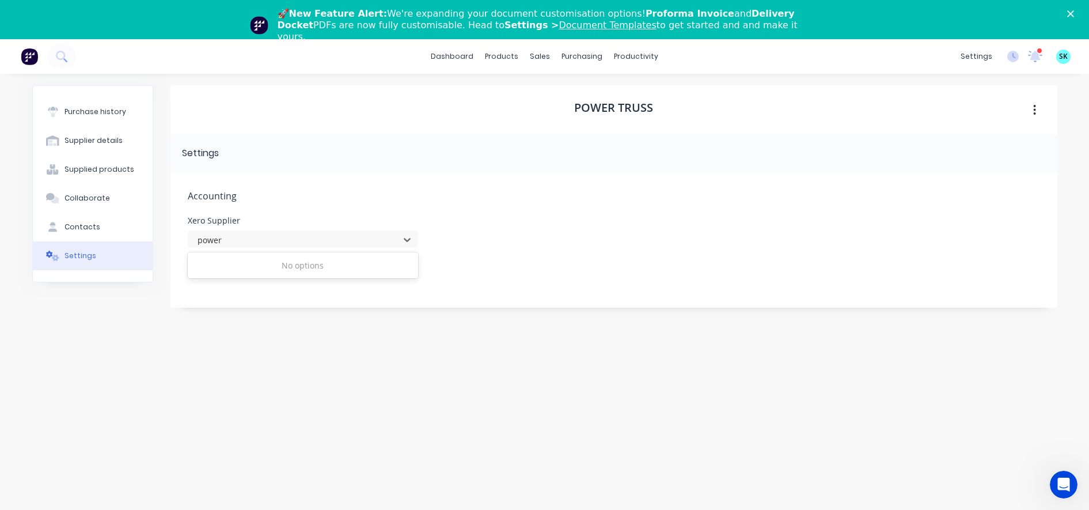
type input "power"
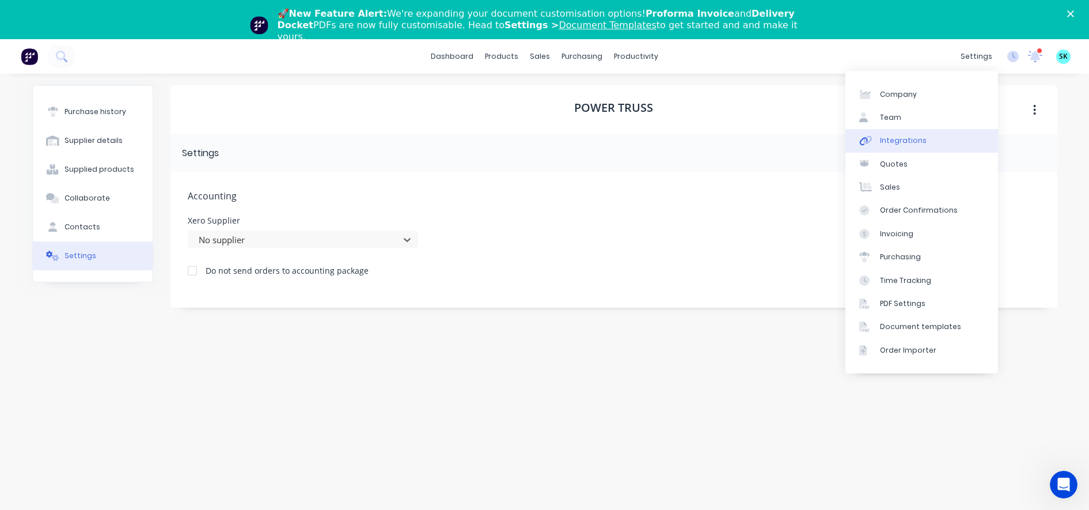
click at [916, 143] on div "Integrations" at bounding box center [903, 140] width 47 height 10
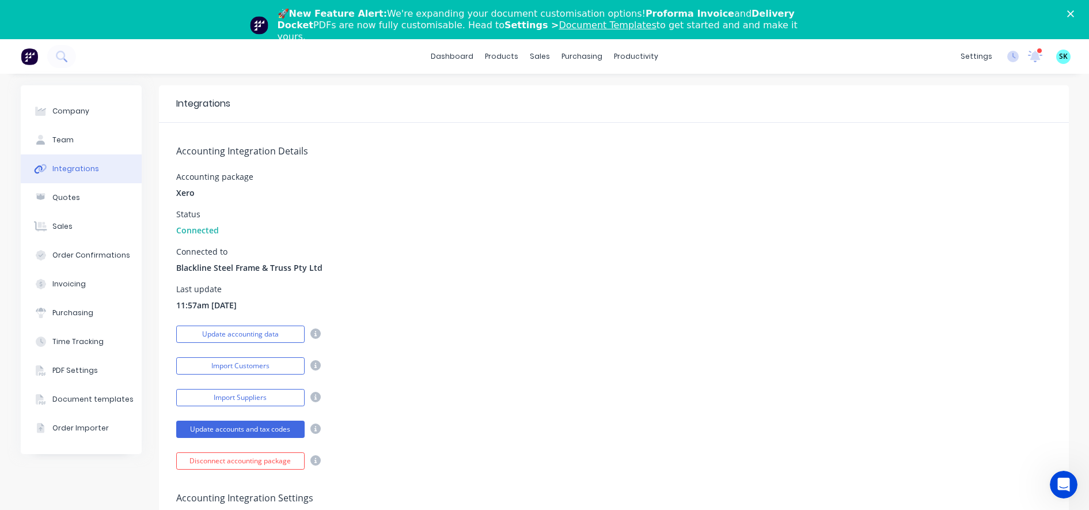
scroll to position [216, 0]
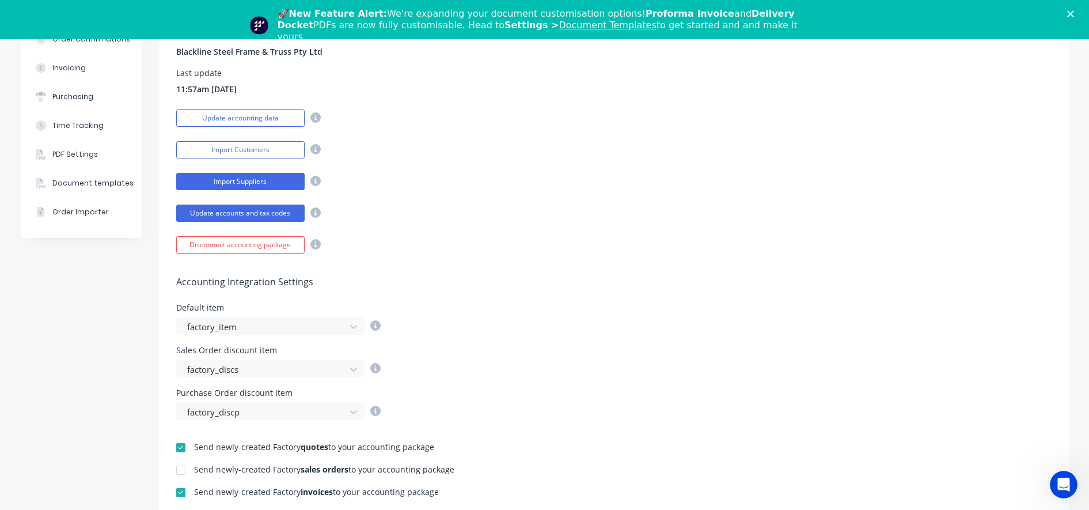
click at [217, 179] on button "Import Suppliers" at bounding box center [240, 181] width 128 height 17
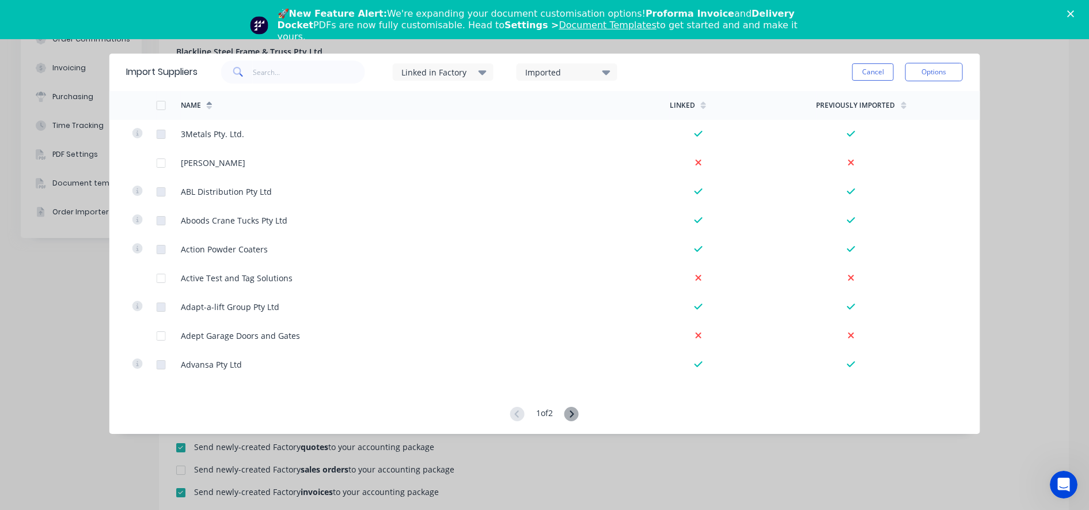
click at [162, 108] on div at bounding box center [161, 105] width 23 height 23
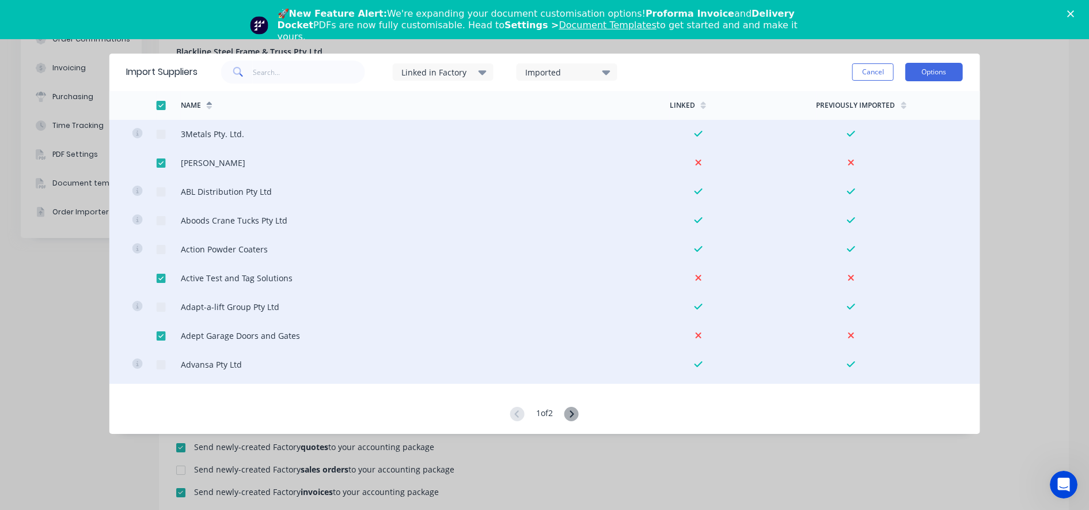
click at [931, 72] on button "Options" at bounding box center [934, 72] width 58 height 18
click at [895, 105] on div "Import selected suppliers" at bounding box center [908, 104] width 89 height 29
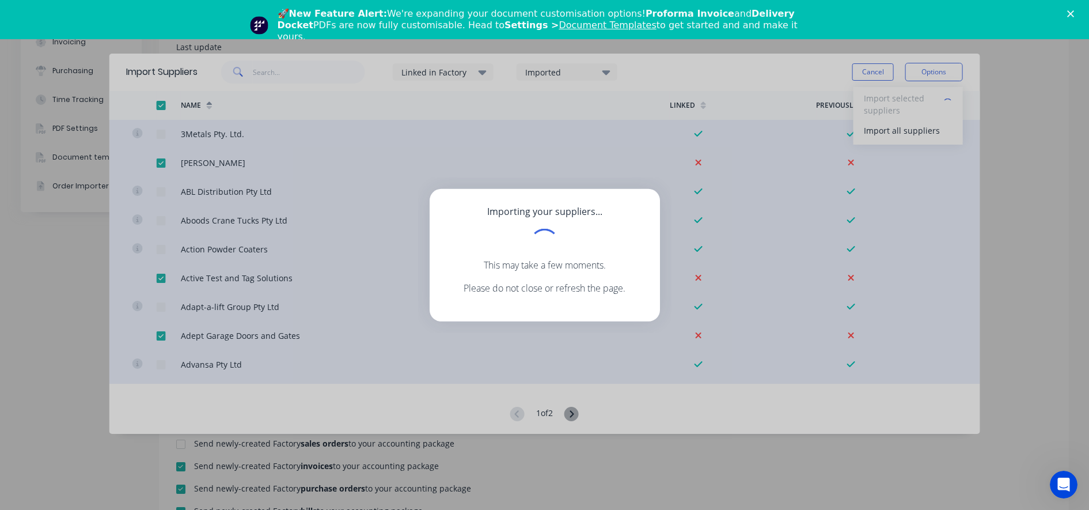
scroll to position [39, 0]
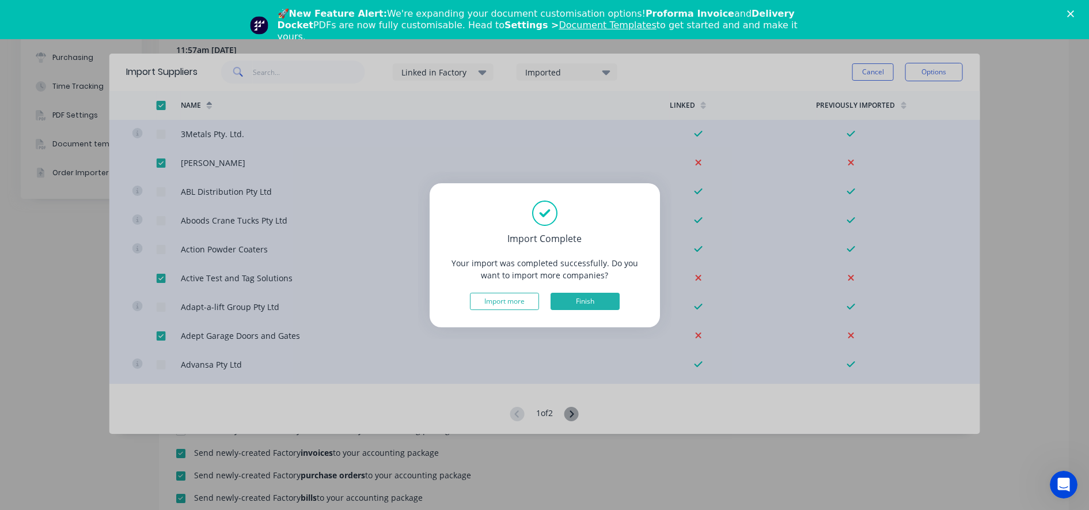
click at [581, 301] on button "Finish" at bounding box center [585, 301] width 69 height 17
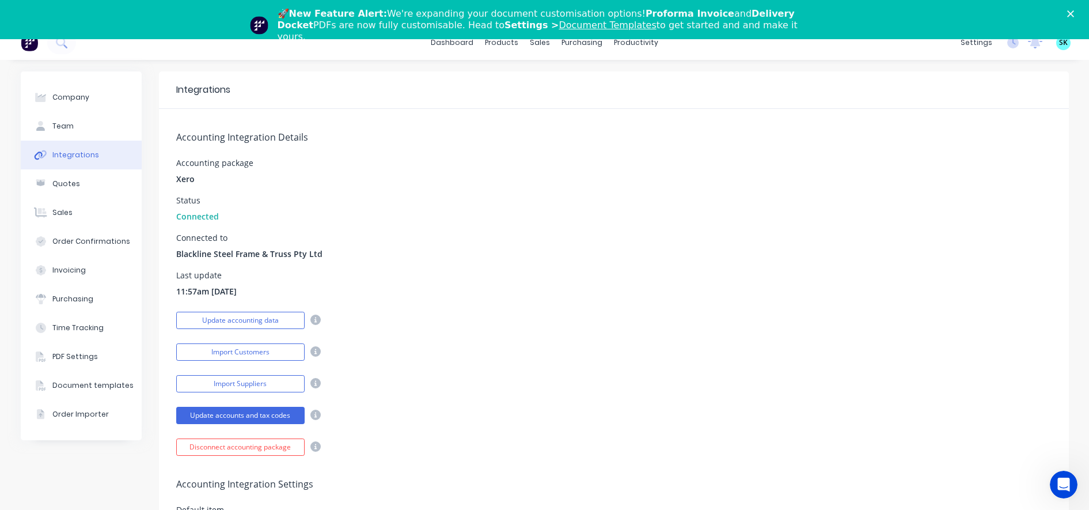
scroll to position [0, 0]
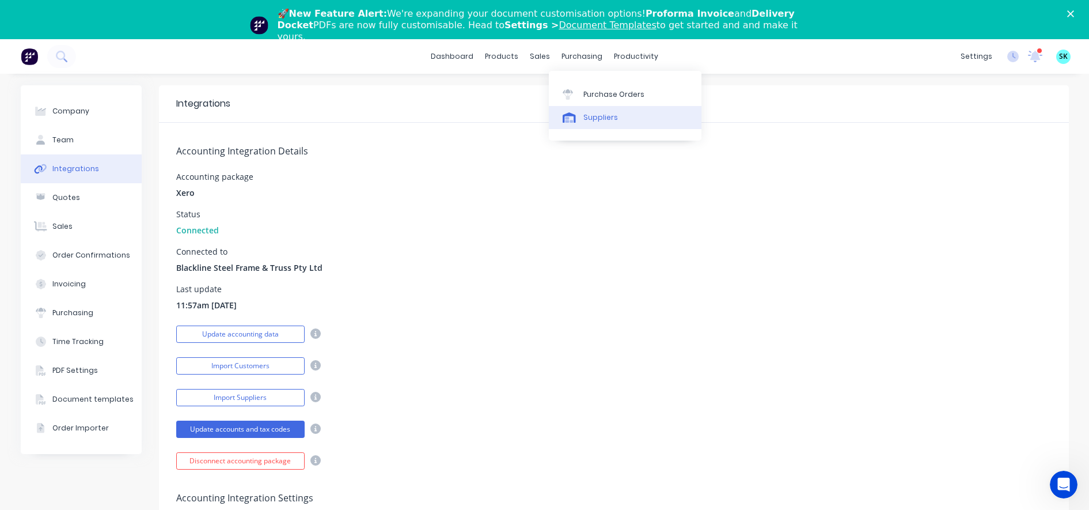
click at [596, 114] on div "Suppliers" at bounding box center [600, 117] width 35 height 10
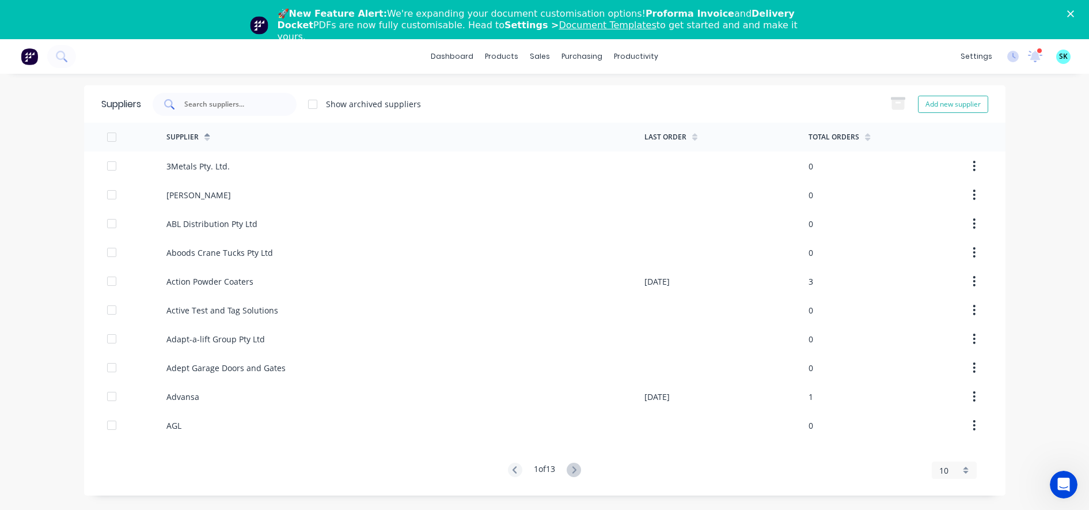
click at [261, 104] on input "text" at bounding box center [231, 104] width 96 height 12
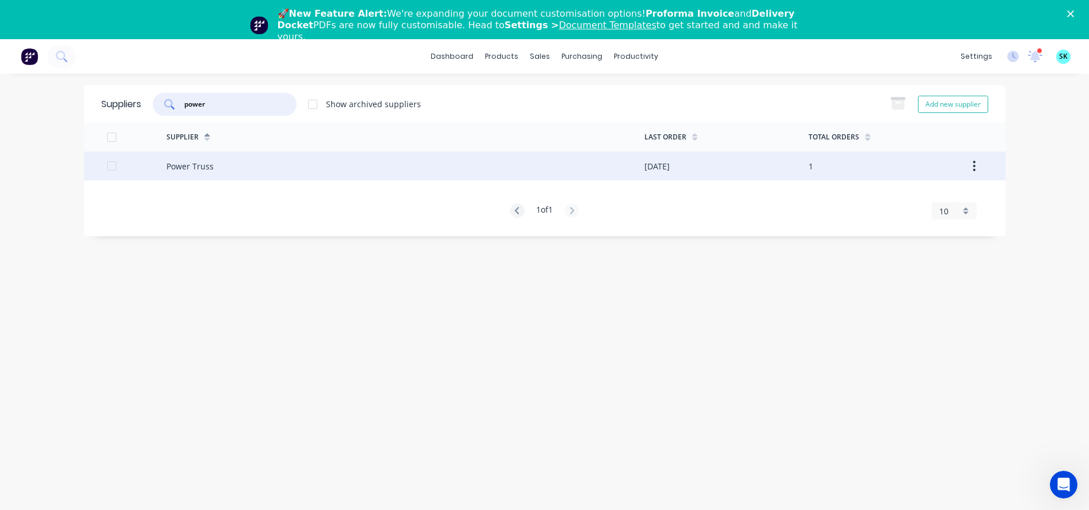
type input "power"
click at [209, 170] on div "Power Truss" at bounding box center [189, 166] width 47 height 12
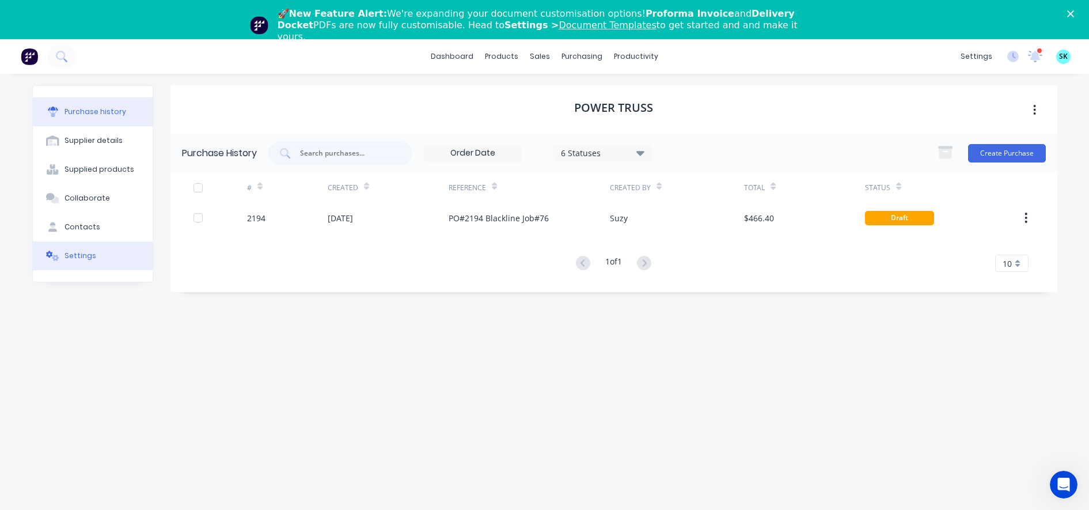
click at [86, 257] on div "Settings" at bounding box center [81, 256] width 32 height 10
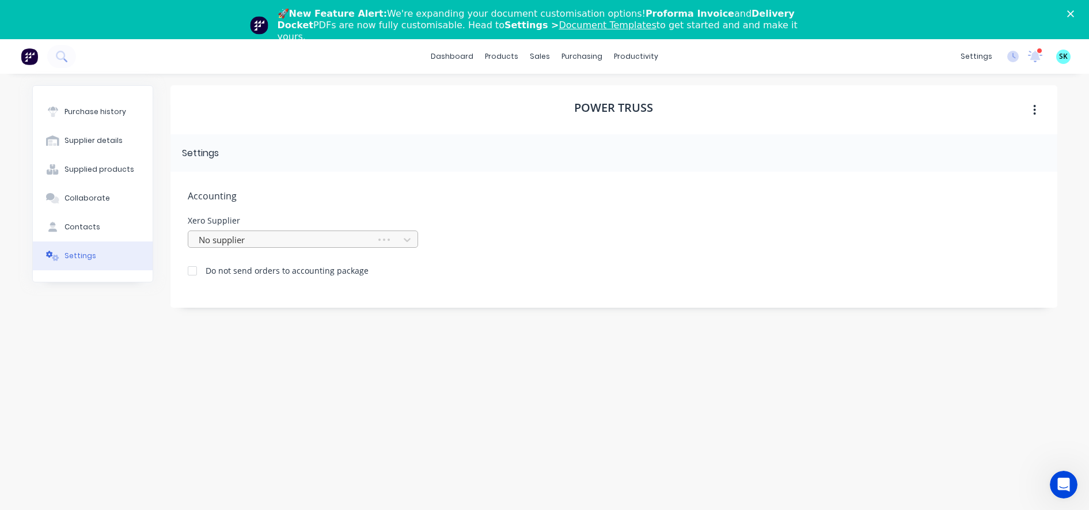
click at [258, 236] on div at bounding box center [284, 240] width 173 height 14
type input "power"
click at [248, 270] on div "Powertruss Wall Bracing System Pty Ltd" at bounding box center [303, 265] width 230 height 21
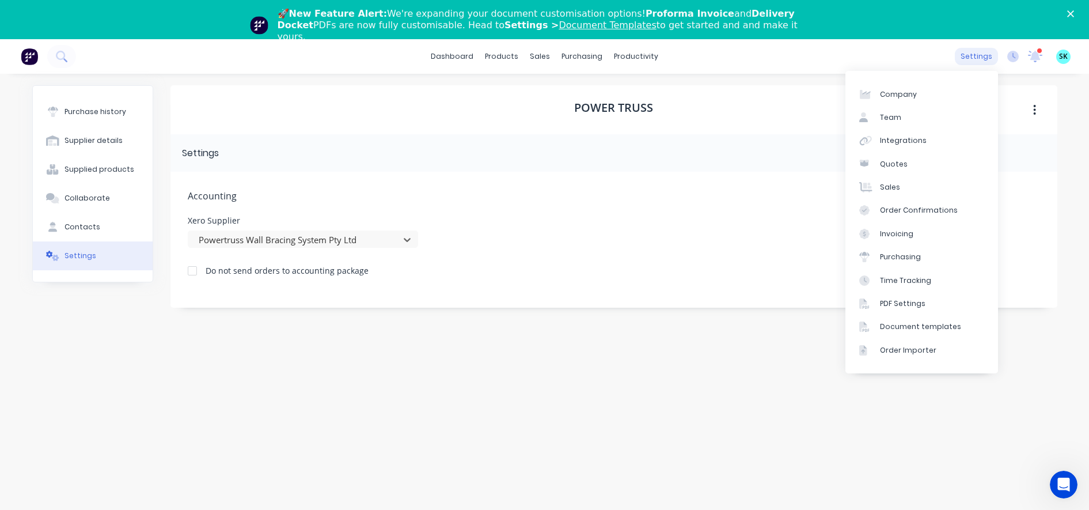
click at [978, 62] on div "settings" at bounding box center [976, 56] width 43 height 17
click at [900, 147] on link "Integrations" at bounding box center [922, 140] width 153 height 23
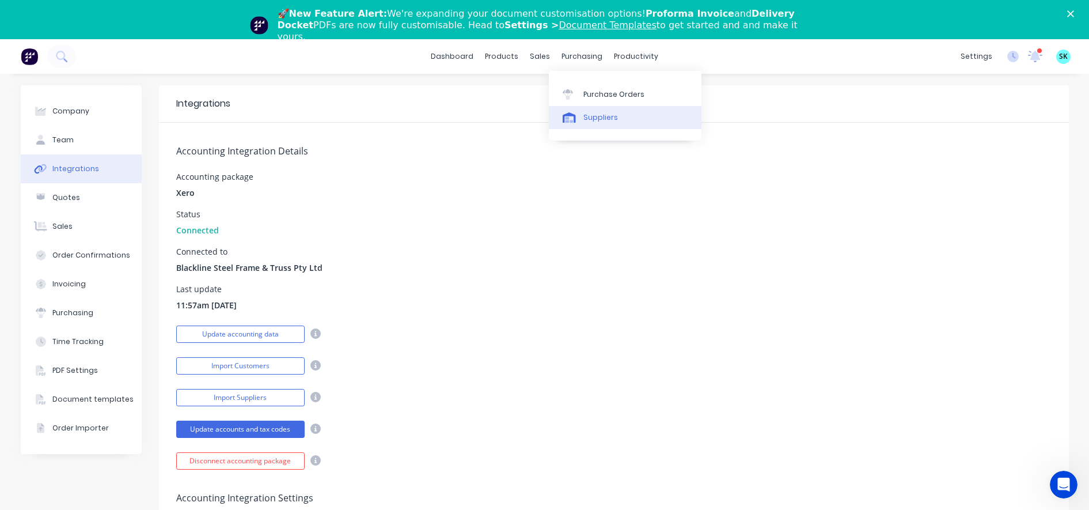
click at [595, 118] on div "Suppliers" at bounding box center [600, 117] width 35 height 10
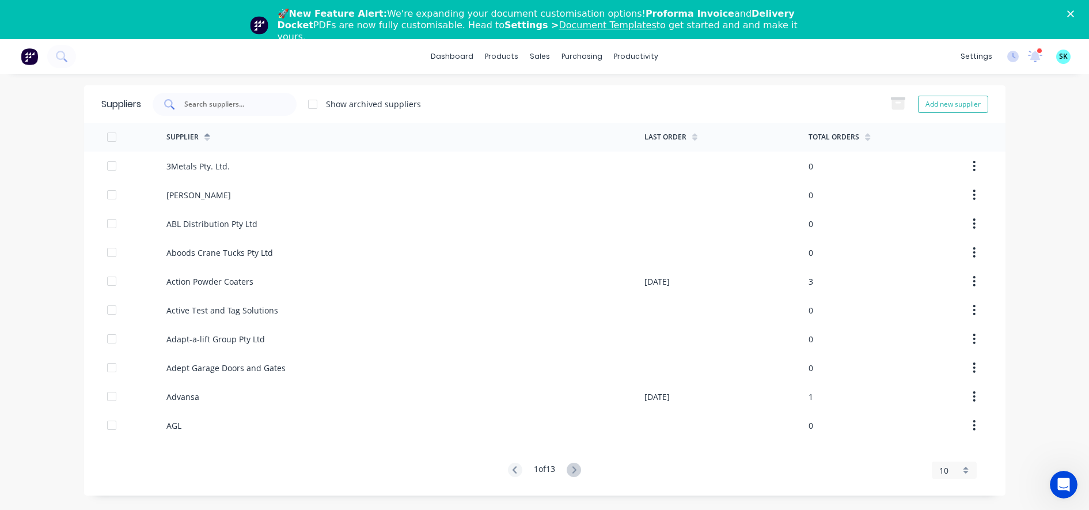
click at [221, 107] on input "text" at bounding box center [231, 104] width 96 height 12
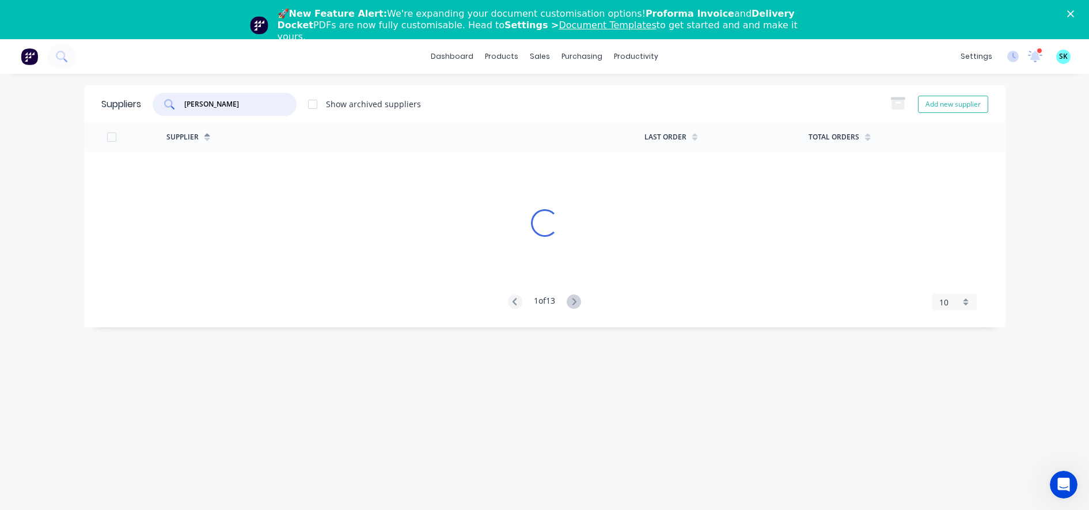
type input "power"
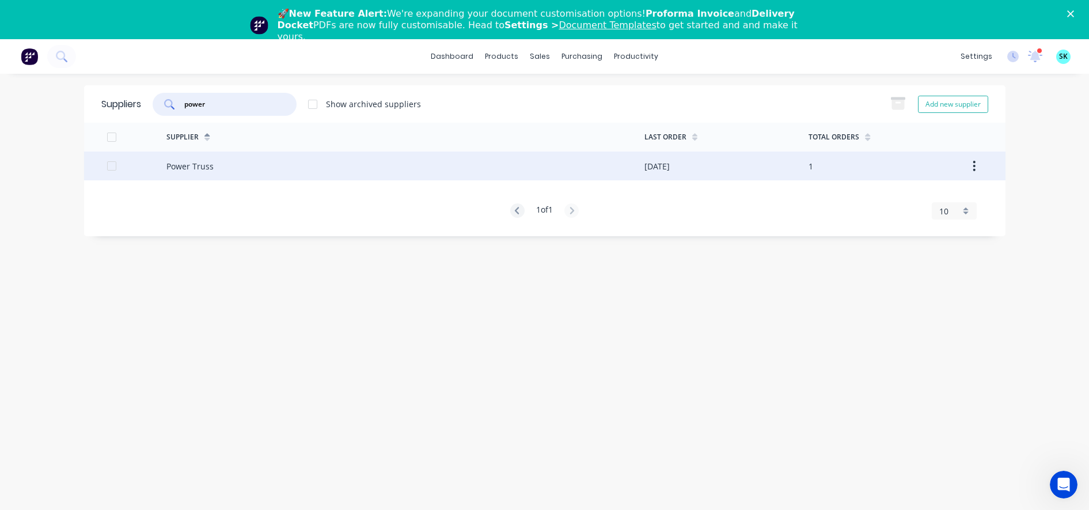
click at [197, 170] on div "Power Truss" at bounding box center [189, 166] width 47 height 12
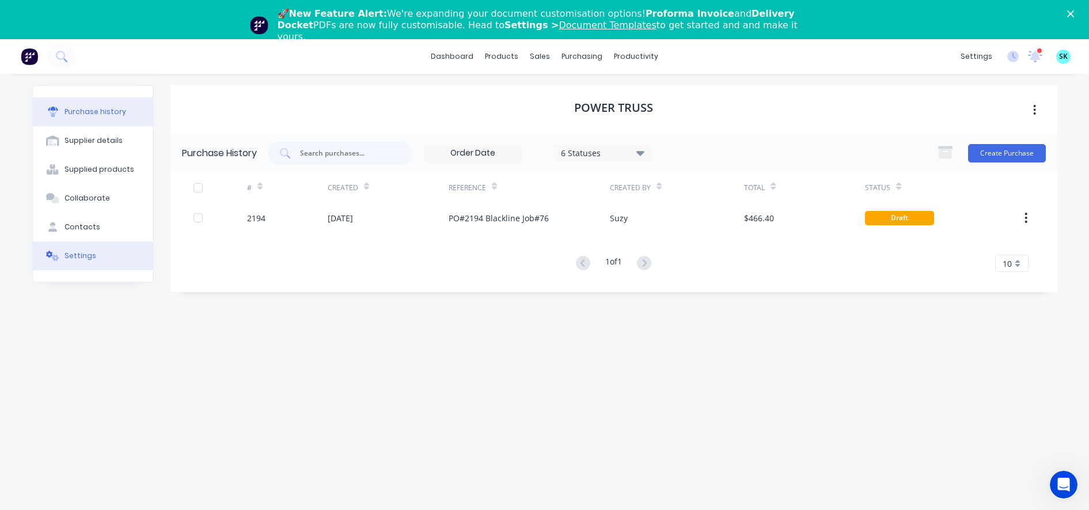
click at [73, 251] on div "Settings" at bounding box center [81, 256] width 32 height 10
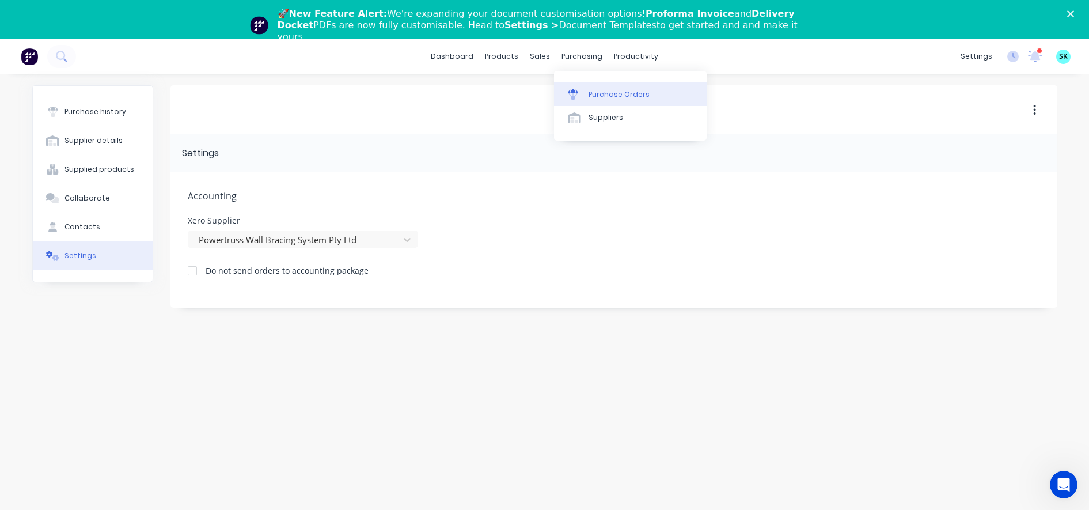
click at [587, 87] on link "Purchase Orders" at bounding box center [630, 93] width 153 height 23
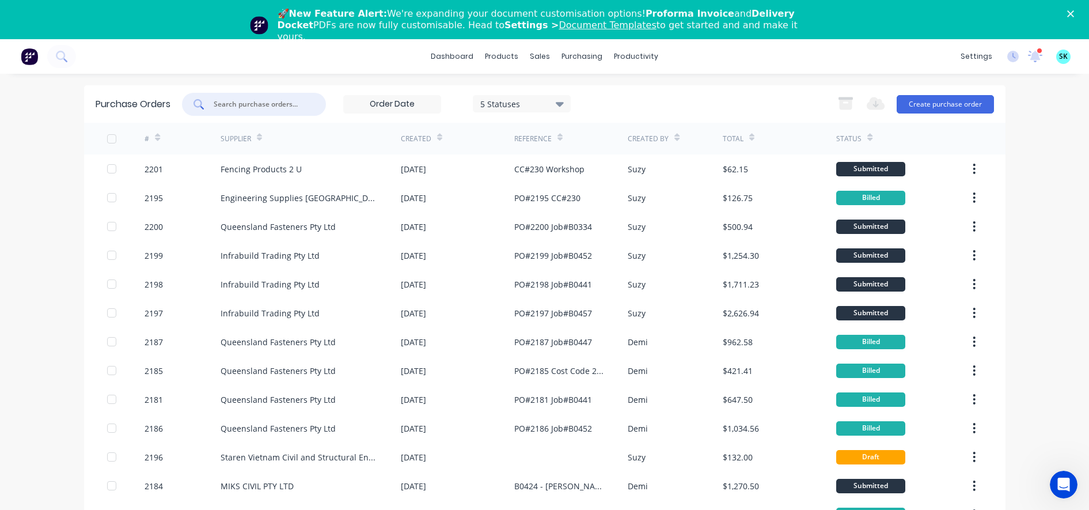
drag, startPoint x: 219, startPoint y: 108, endPoint x: 213, endPoint y: 104, distance: 7.5
click at [219, 108] on input "text" at bounding box center [261, 104] width 96 height 12
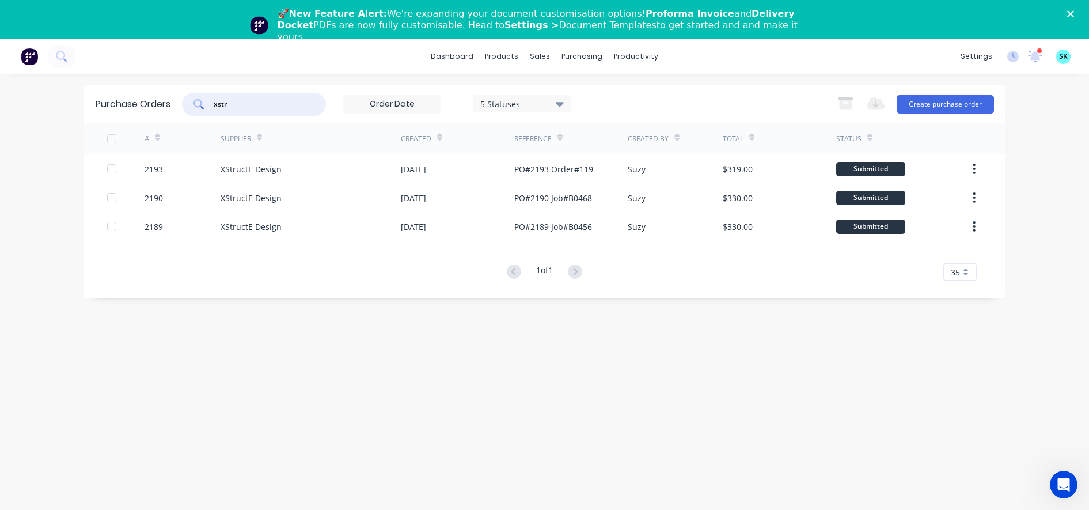
type input "xstr"
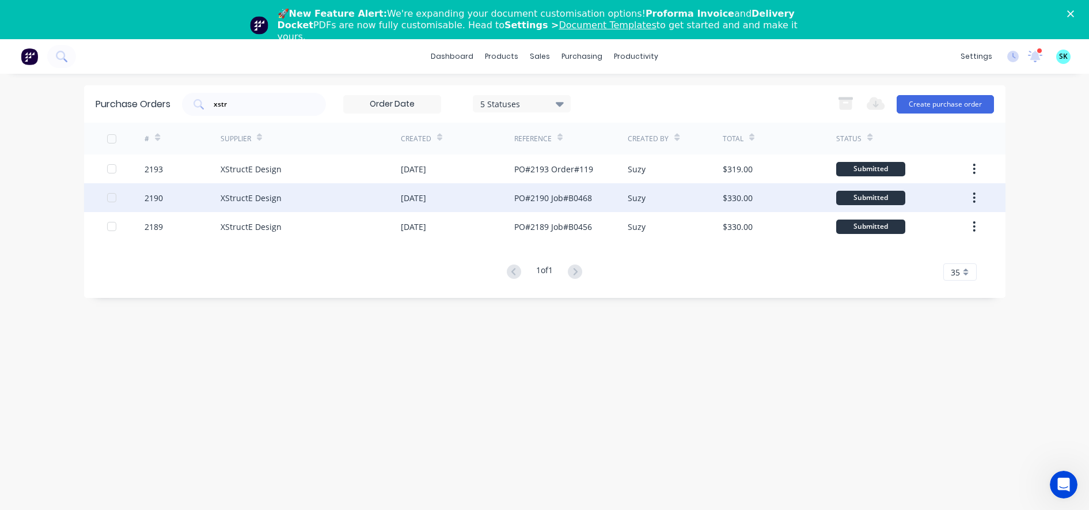
click at [536, 196] on div "PO#2190 Job#B0468" at bounding box center [553, 198] width 78 height 12
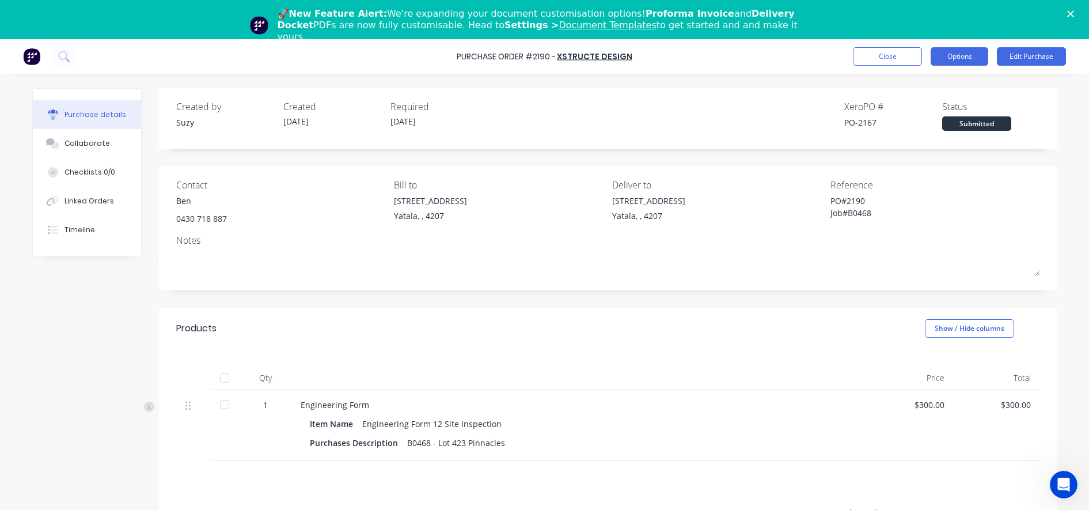
click at [946, 55] on button "Options" at bounding box center [960, 56] width 58 height 18
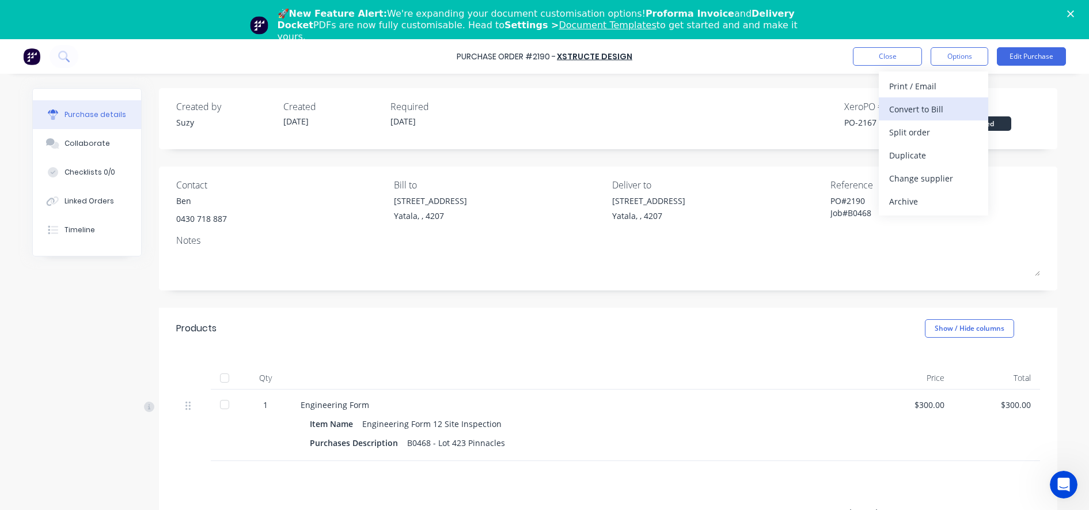
click at [933, 115] on div "Convert to Bill" at bounding box center [933, 109] width 89 height 17
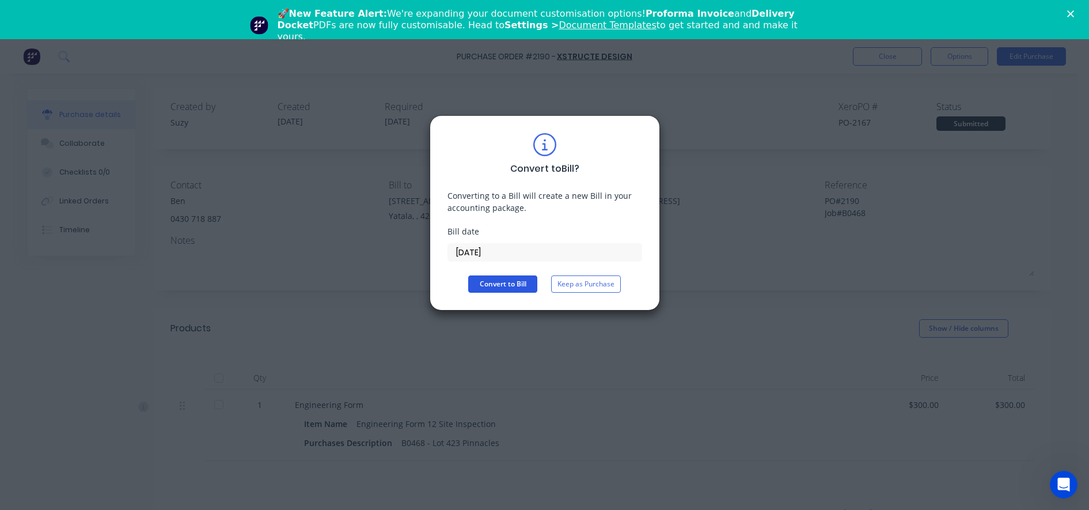
click at [506, 284] on button "Convert to Bill" at bounding box center [502, 283] width 69 height 17
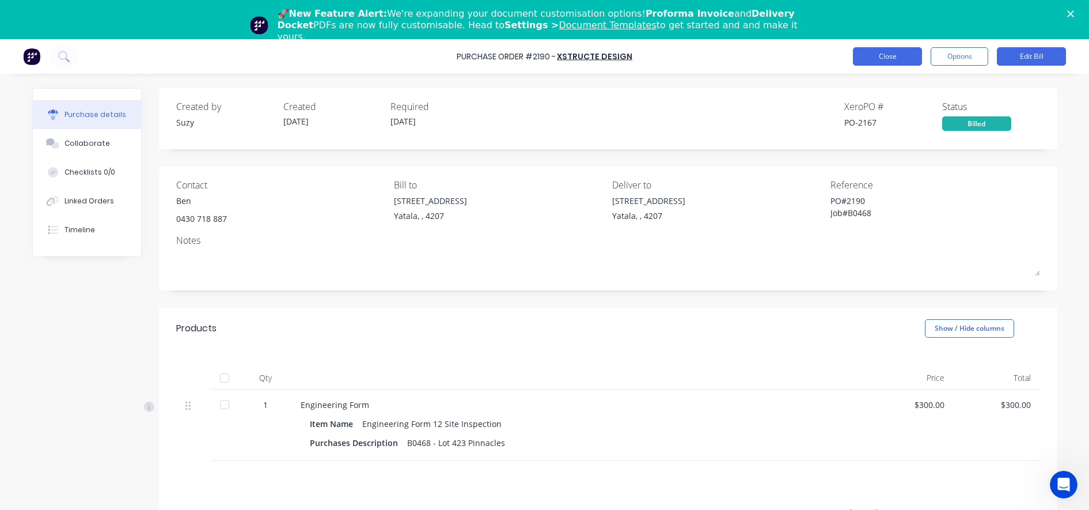
click at [886, 60] on button "Close" at bounding box center [887, 56] width 69 height 18
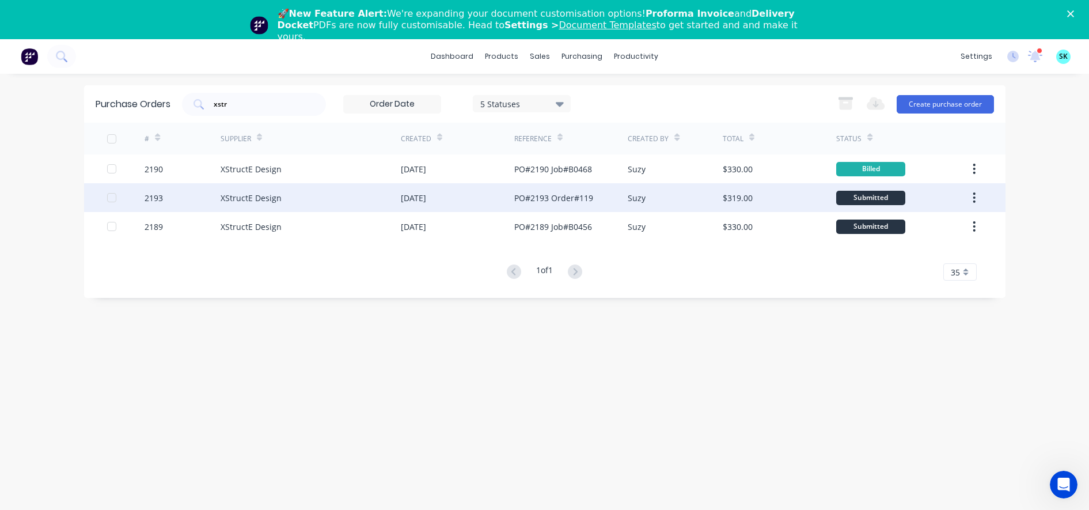
click at [455, 205] on div "[DATE]" at bounding box center [457, 197] width 113 height 29
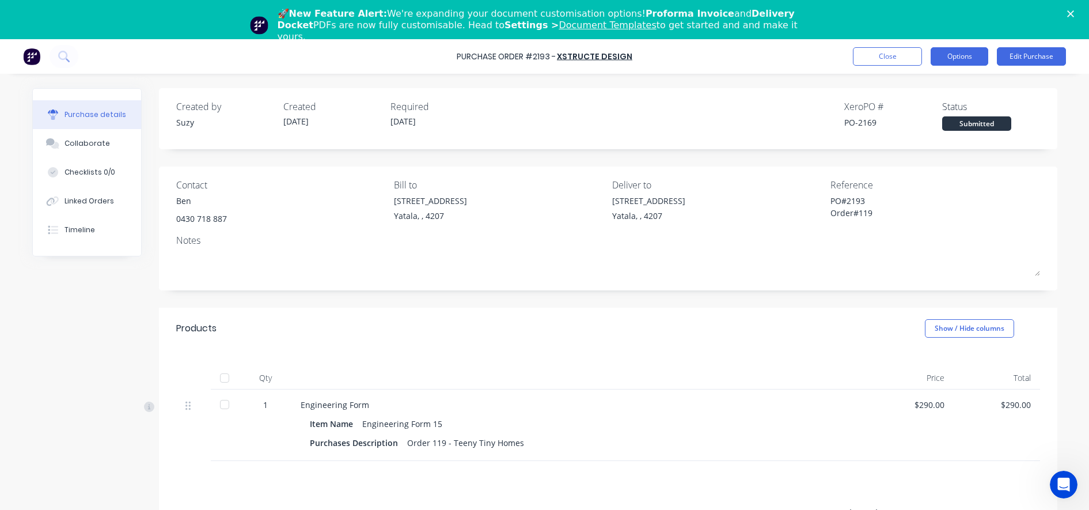
click at [967, 59] on button "Options" at bounding box center [960, 56] width 58 height 18
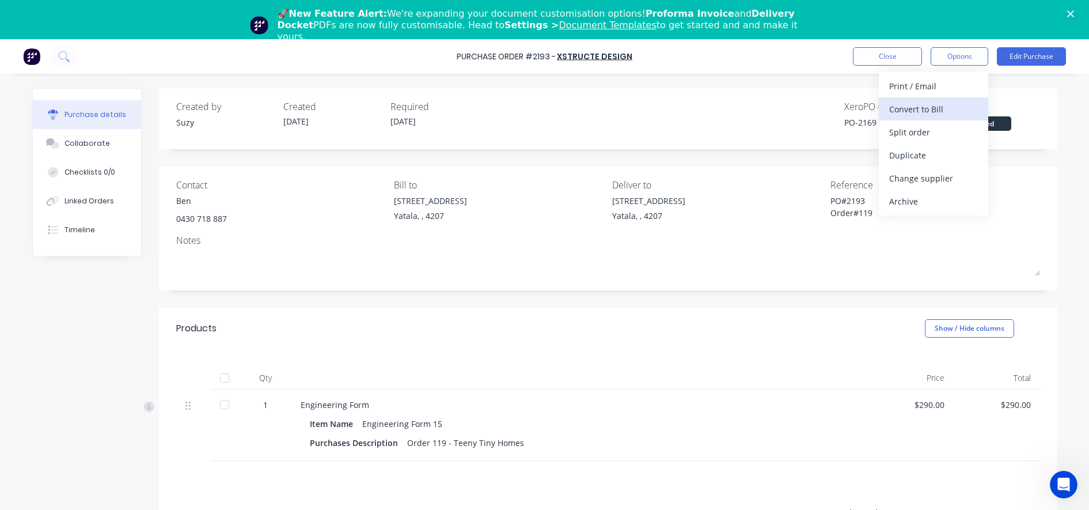
click at [952, 109] on div "Convert to Bill" at bounding box center [933, 109] width 89 height 17
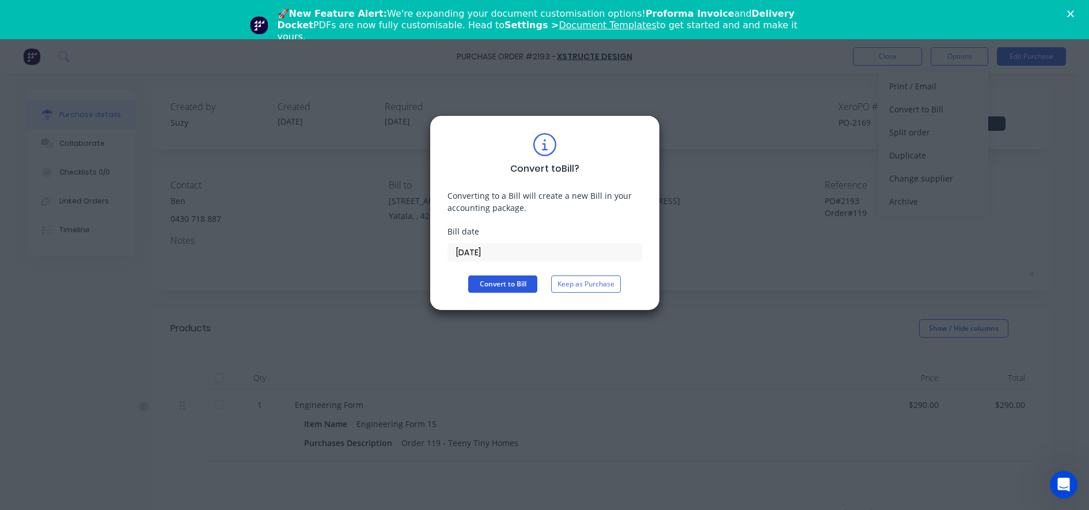
click at [478, 283] on button "Convert to Bill" at bounding box center [502, 283] width 69 height 17
type textarea "x"
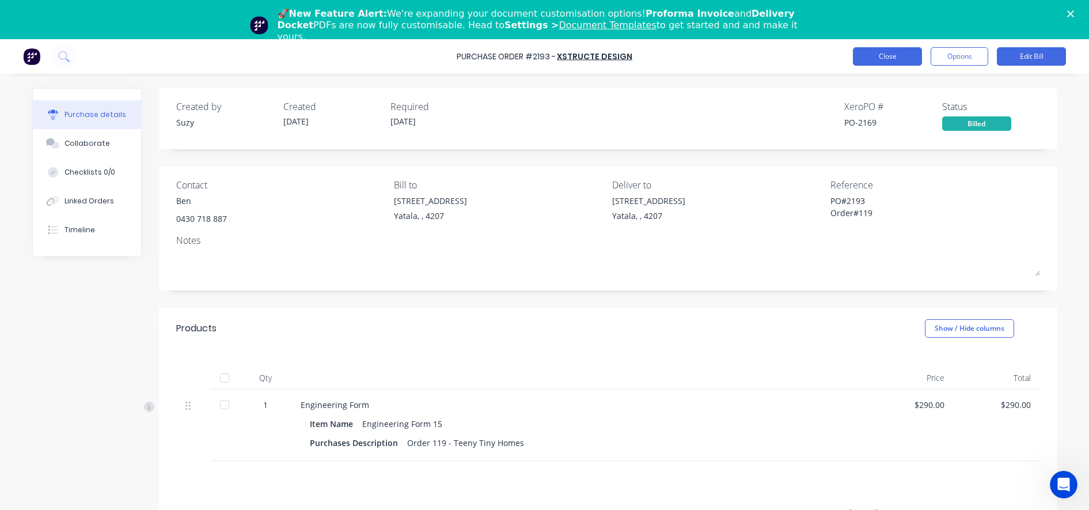
click at [866, 48] on button "Close" at bounding box center [887, 56] width 69 height 18
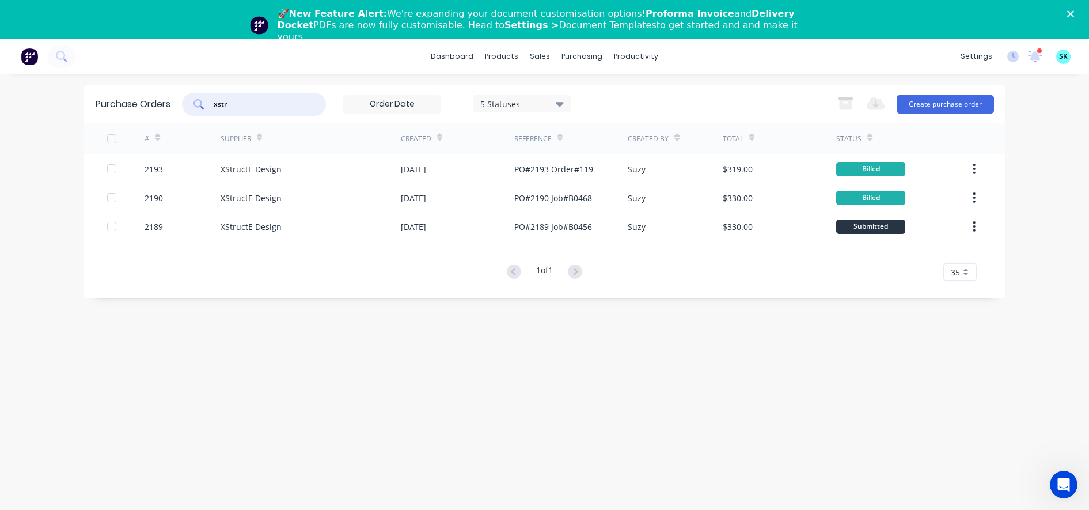
drag, startPoint x: 271, startPoint y: 102, endPoint x: 203, endPoint y: 102, distance: 68.5
click at [203, 102] on div "xstr" at bounding box center [254, 104] width 144 height 23
type input "dmj"
